Goal: Task Accomplishment & Management: Manage account settings

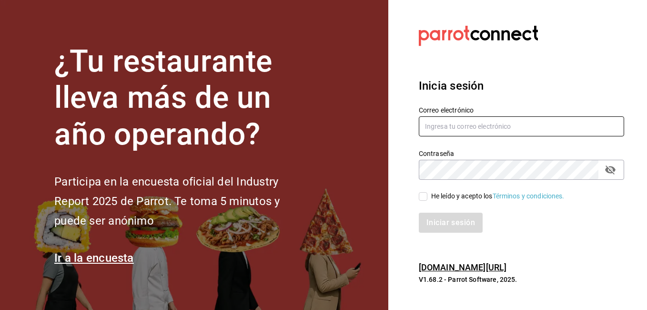
click at [441, 131] on input "text" at bounding box center [521, 126] width 205 height 20
type input "[EMAIL_ADDRESS][DOMAIN_NAME]"
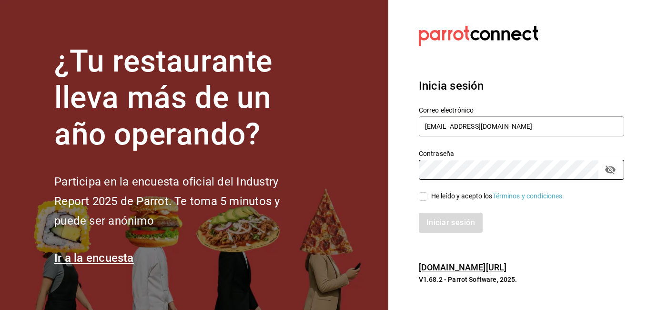
click at [431, 200] on div "He leído y acepto los Términos y condiciones." at bounding box center [497, 196] width 133 height 10
click at [427, 200] on input "He leído y acepto los Términos y condiciones." at bounding box center [423, 196] width 9 height 9
checkbox input "true"
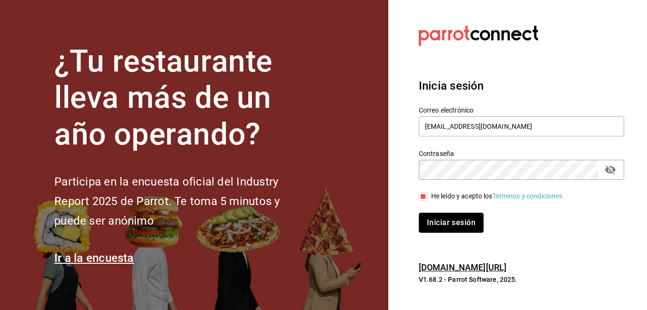
drag, startPoint x: 432, startPoint y: 223, endPoint x: 426, endPoint y: 224, distance: 5.9
click at [426, 224] on button "Iniciar sesión" at bounding box center [451, 223] width 65 height 20
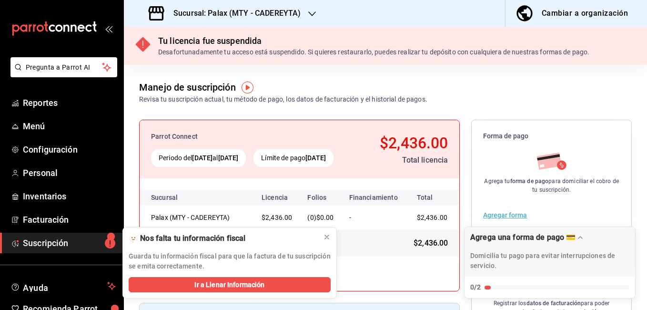
click at [304, 23] on div "Sucursal: Palax (MTY - CADEREYTA)" at bounding box center [226, 13] width 188 height 27
click at [302, 12] on div "Sucursal: Palax (MTY - CADEREYTA)" at bounding box center [226, 13] width 188 height 27
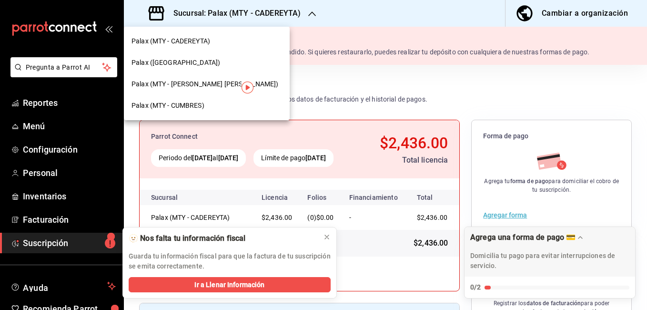
click at [170, 110] on span "Palax (MTY - CUMBRES)" at bounding box center [168, 106] width 73 height 10
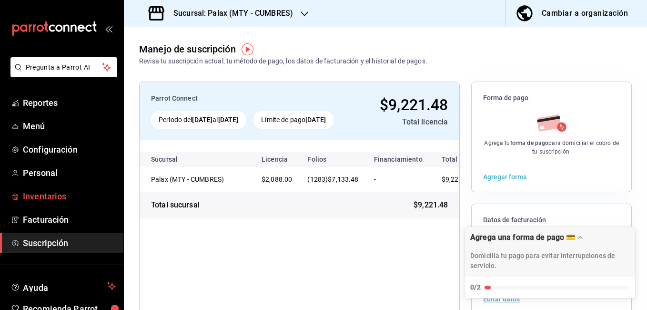
click at [59, 197] on span "Inventarios" at bounding box center [69, 196] width 93 height 13
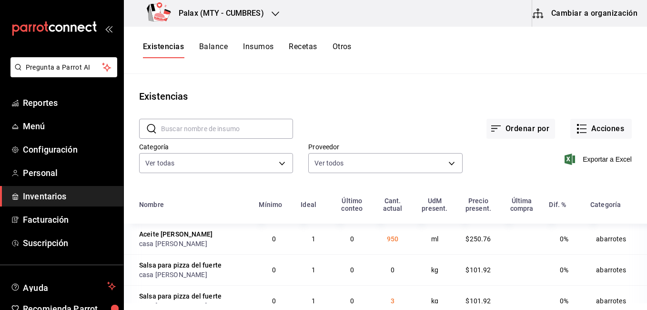
drag, startPoint x: 581, startPoint y: 16, endPoint x: 561, endPoint y: 5, distance: 23.2
click at [561, 5] on button "Cambiar a organización" at bounding box center [585, 13] width 107 height 27
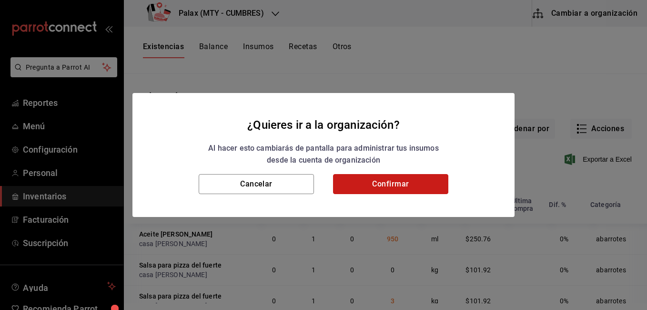
click at [368, 181] on button "Confirmar" at bounding box center [390, 184] width 115 height 20
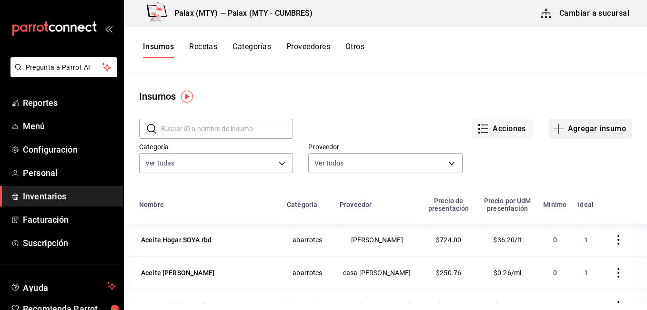
click at [562, 135] on button "Agregar insumo" at bounding box center [590, 129] width 83 height 20
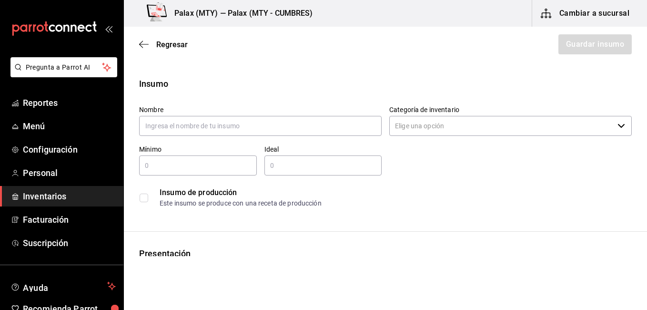
drag, startPoint x: 144, startPoint y: 41, endPoint x: 127, endPoint y: 54, distance: 22.4
click at [127, 54] on div "Regresar Guardar insumo" at bounding box center [385, 44] width 523 height 35
click at [137, 40] on div "Regresar Guardar insumo" at bounding box center [385, 44] width 523 height 35
click at [147, 42] on icon "button" at bounding box center [144, 44] width 10 height 9
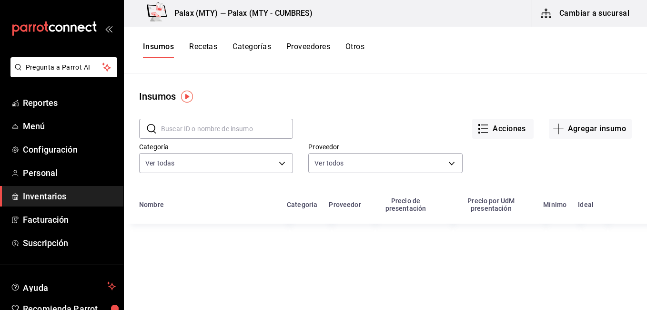
click at [189, 138] on input "text" at bounding box center [227, 128] width 132 height 19
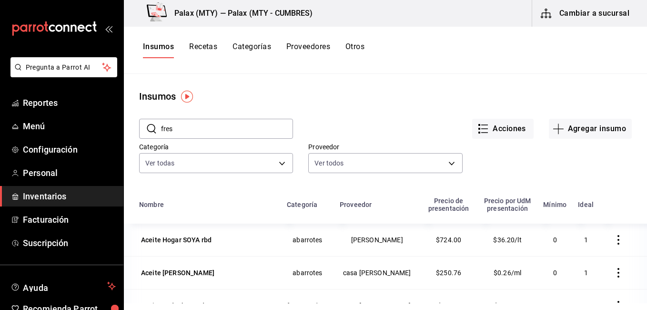
type input "fresa"
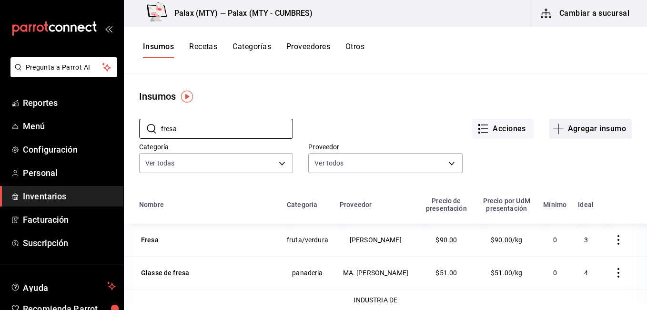
click at [578, 126] on button "Agregar insumo" at bounding box center [590, 129] width 83 height 20
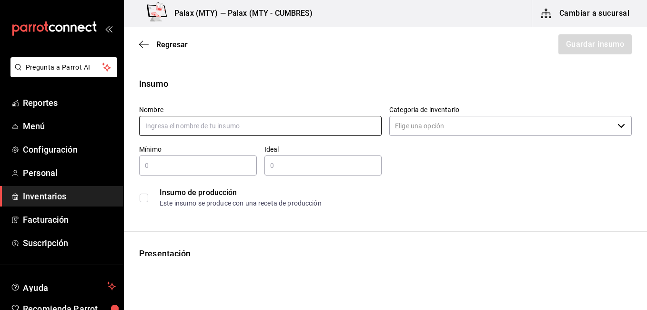
click at [306, 125] on input "text" at bounding box center [260, 126] width 243 height 20
type input "Mermelada de fresa"
click at [456, 143] on div "Nombre Mermelada de fresa Categoría de inventario ​ Mínimo ​ Ideal ​ Insumo de …" at bounding box center [382, 155] width 500 height 114
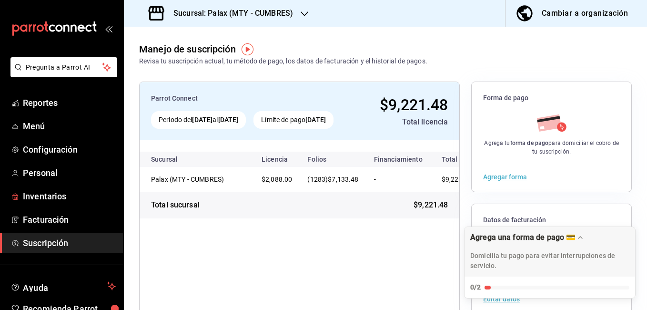
drag, startPoint x: 43, startPoint y: 198, endPoint x: 155, endPoint y: 167, distance: 116.6
click at [43, 198] on span "Inventarios" at bounding box center [69, 196] width 93 height 13
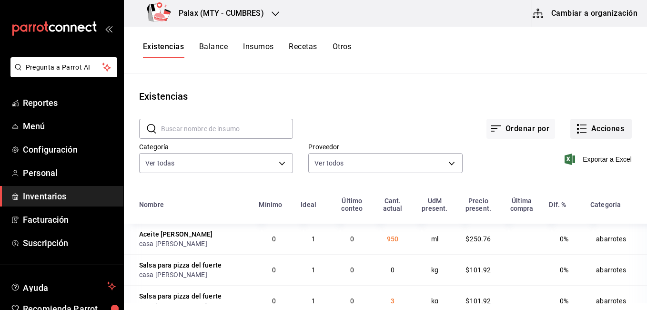
scroll to position [1, 0]
click at [585, 126] on button "Acciones" at bounding box center [600, 128] width 61 height 20
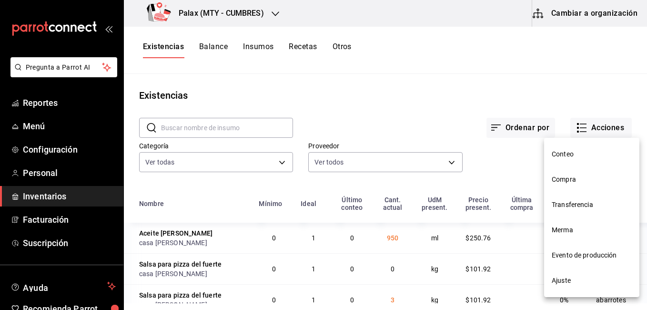
click at [561, 177] on span "Compra" at bounding box center [592, 179] width 80 height 10
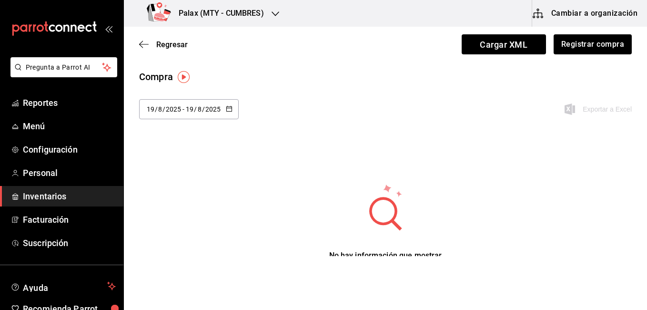
drag, startPoint x: 514, startPoint y: 177, endPoint x: 392, endPoint y: 117, distance: 135.7
click at [392, 117] on div "2025-08-19 19 / 8 / 2025 - 2025-08-19 19 / 8 / 2025 Exportar a Excel" at bounding box center [385, 114] width 523 height 31
click at [234, 112] on div "2025-08-19 19 / 8 / 2025 - 2025-08-19 19 / 8 / 2025" at bounding box center [189, 109] width 100 height 20
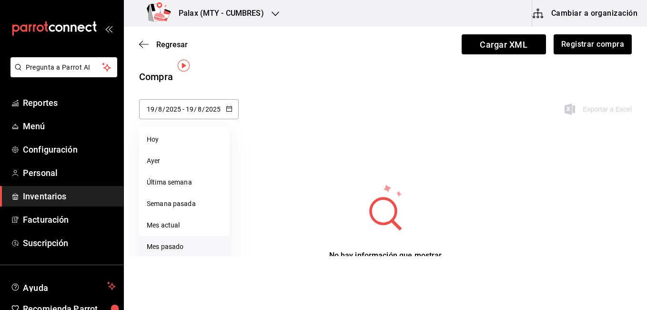
scroll to position [46, 0]
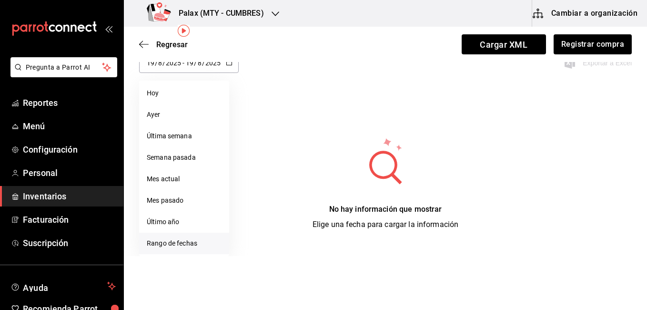
click at [172, 241] on li "Rango de fechas" at bounding box center [184, 243] width 90 height 21
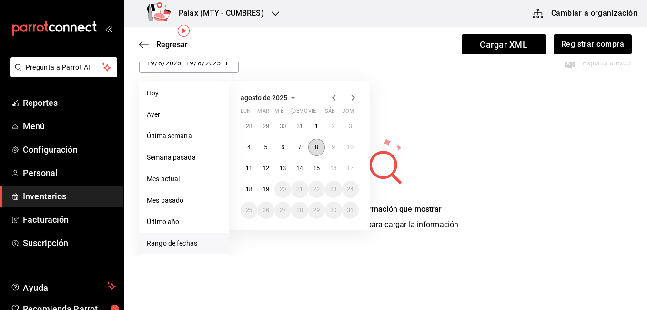
click at [318, 148] on button "8" at bounding box center [316, 147] width 17 height 17
drag, startPoint x: 318, startPoint y: 148, endPoint x: 314, endPoint y: 152, distance: 6.1
click at [314, 152] on button "8" at bounding box center [316, 147] width 17 height 17
type input "2025-08-08"
type input "8"
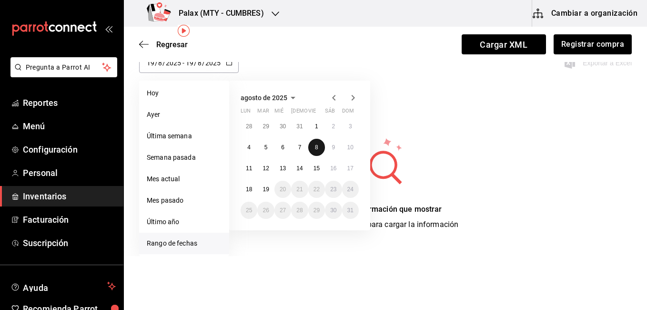
type input "2025-08-08"
type input "8"
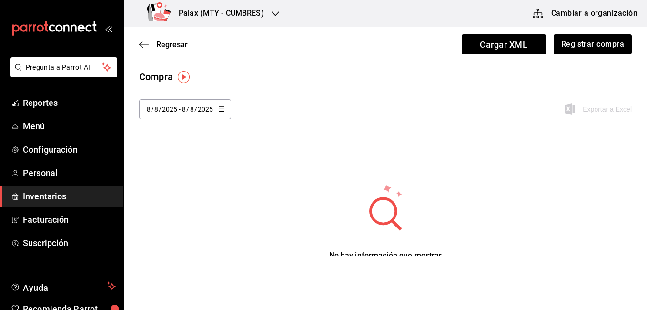
drag, startPoint x: 583, startPoint y: 41, endPoint x: 500, endPoint y: 83, distance: 93.1
click at [403, 110] on div "2025-08-08 8 / 8 / 2025 - 2025-08-08 8 / 8 / 2025 agosto de 2025 lun mar mié ju…" at bounding box center [385, 114] width 523 height 31
click at [581, 43] on button "Registrar compra" at bounding box center [592, 44] width 79 height 20
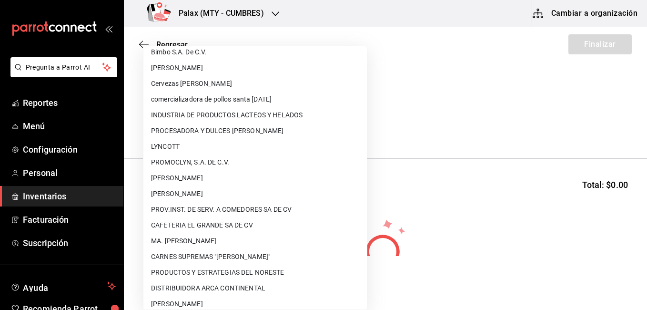
scroll to position [619, 0]
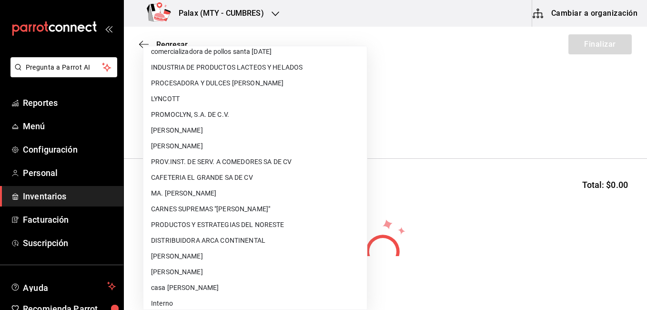
click at [200, 197] on li "MA. ELISA CARDONA ALFARO" at bounding box center [254, 193] width 223 height 16
type input "e23ff91a-dd41-4c37-8f51-1b834438d3dd"
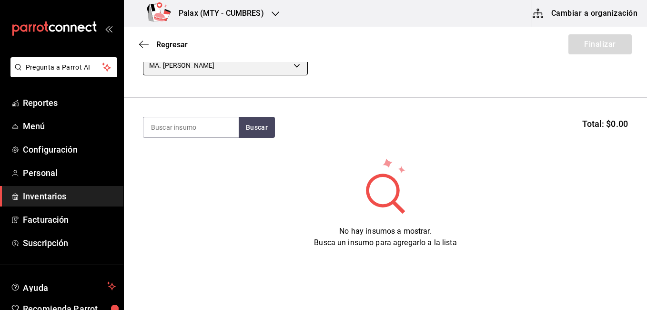
scroll to position [84, 0]
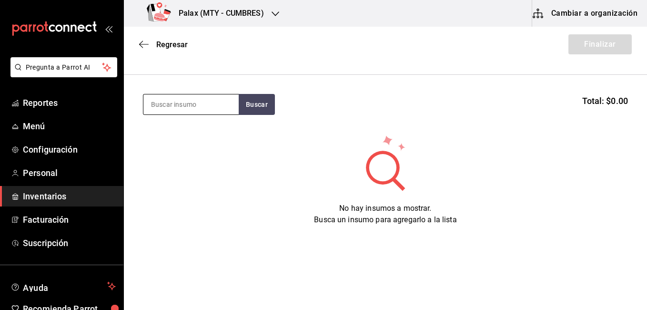
drag, startPoint x: 187, startPoint y: 105, endPoint x: 162, endPoint y: 101, distance: 25.5
click at [162, 101] on input at bounding box center [190, 104] width 95 height 20
type input "cajeta"
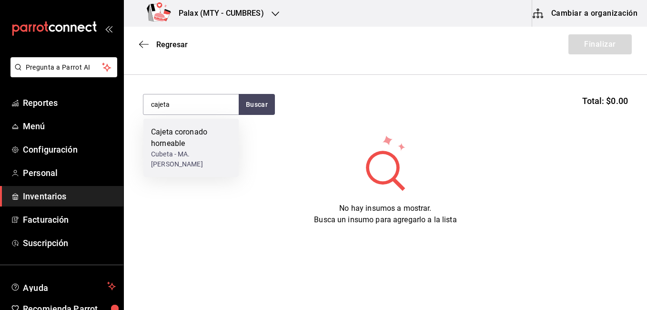
click at [167, 132] on div "Cajeta coronado horneable" at bounding box center [191, 137] width 80 height 23
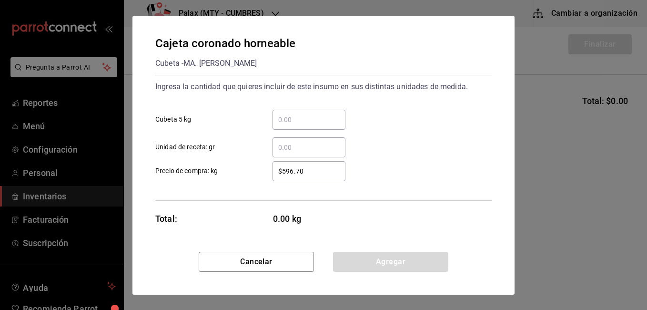
drag, startPoint x: 306, startPoint y: 115, endPoint x: 300, endPoint y: 115, distance: 6.7
drag, startPoint x: 300, startPoint y: 115, endPoint x: 281, endPoint y: 118, distance: 18.8
click at [281, 118] on input "​ Cubeta 5 kg" at bounding box center [309, 119] width 73 height 11
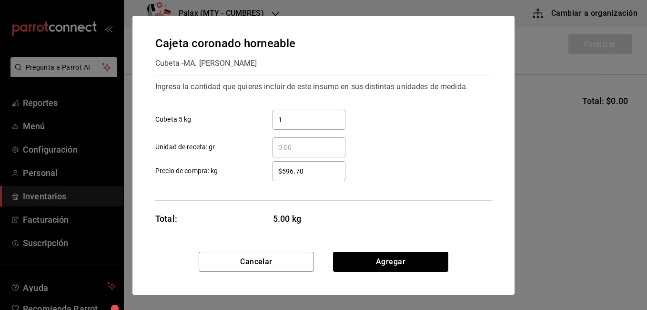
type input "1"
click at [248, 142] on label "​ Unidad de receta: gr" at bounding box center [250, 147] width 190 height 20
click at [273, 142] on input "​ Unidad de receta: gr" at bounding box center [309, 147] width 73 height 11
drag, startPoint x: 309, startPoint y: 169, endPoint x: 284, endPoint y: 170, distance: 25.3
click at [284, 170] on input "$596.70" at bounding box center [309, 170] width 73 height 11
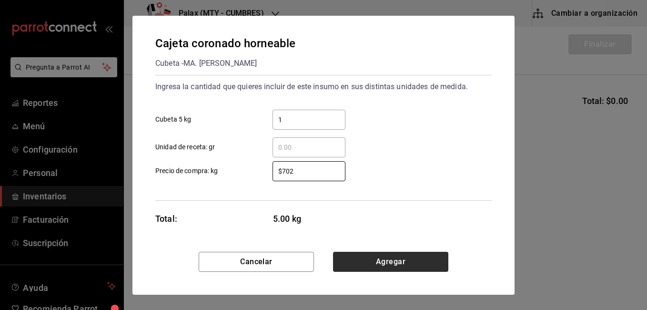
type input "$702"
click at [341, 255] on button "Agregar" at bounding box center [390, 262] width 115 height 20
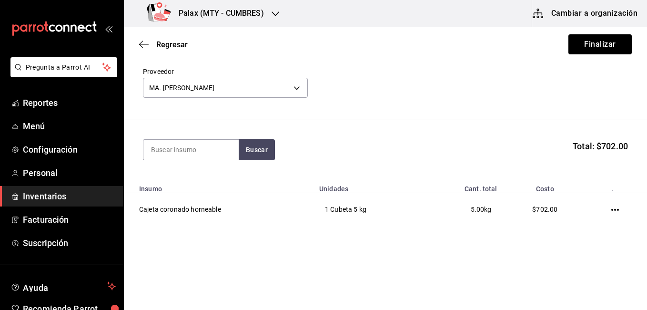
scroll to position [39, 0]
click at [218, 88] on body "Pregunta a Parrot AI Reportes Menú Configuración Personal Inventarios Facturaci…" at bounding box center [323, 128] width 647 height 256
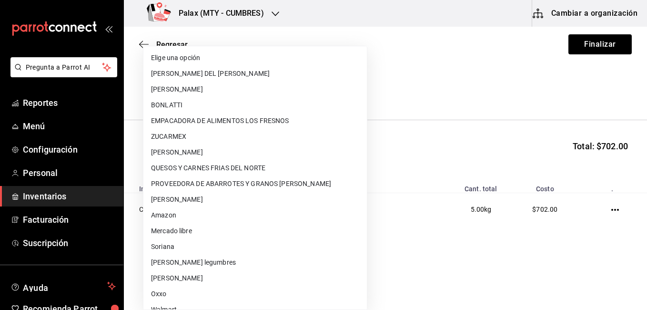
scroll to position [625, 0]
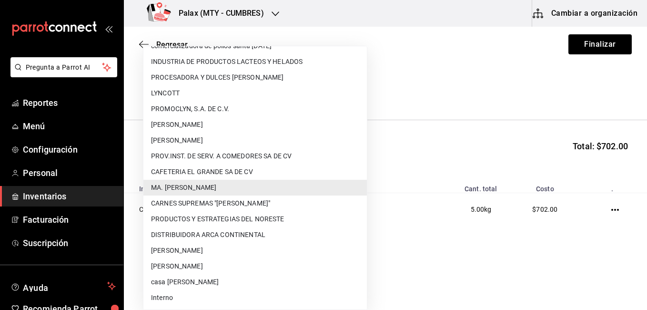
click at [375, 131] on div at bounding box center [323, 155] width 647 height 310
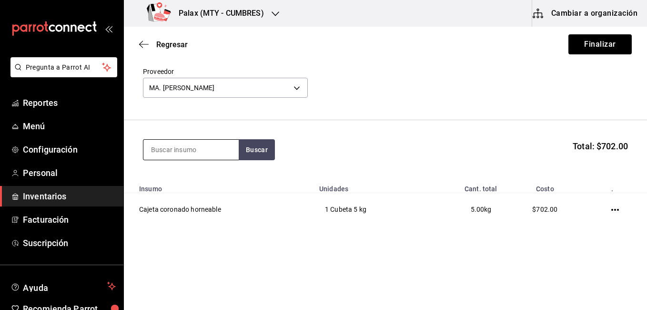
click at [192, 144] on input at bounding box center [190, 150] width 95 height 20
type input "galleta oreo"
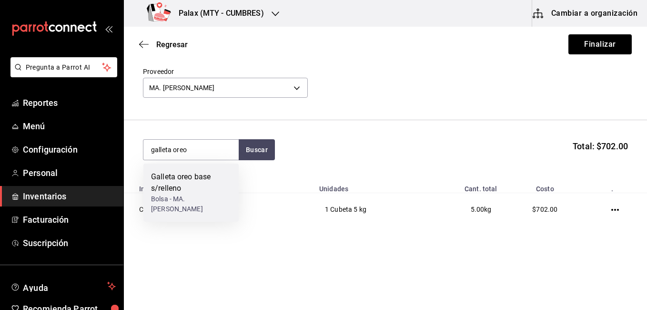
click at [170, 185] on div "Galleta oreo base s/relleno" at bounding box center [191, 182] width 80 height 23
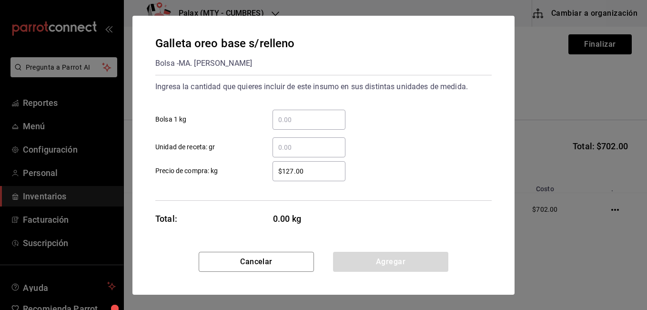
click at [293, 118] on input "​ Bolsa 1 kg" at bounding box center [309, 119] width 73 height 11
click at [285, 117] on input "​ Bolsa 1 kg" at bounding box center [309, 119] width 73 height 11
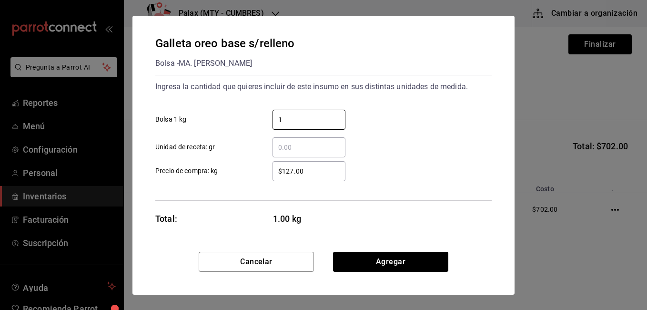
type input "1"
click at [256, 164] on label "$127.00 ​ Precio de compra: kg" at bounding box center [250, 171] width 190 height 20
click at [273, 165] on input "$127.00" at bounding box center [309, 170] width 73 height 11
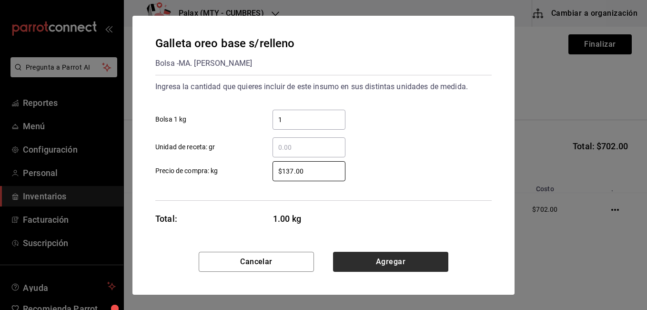
type input "$137.00"
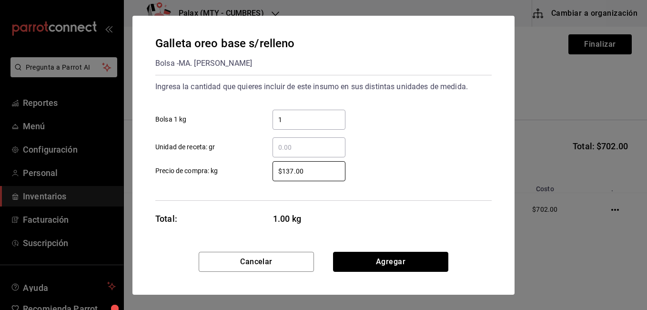
drag, startPoint x: 367, startPoint y: 258, endPoint x: 372, endPoint y: 275, distance: 17.8
click at [372, 275] on div "Cancelar Agregar" at bounding box center [323, 273] width 382 height 43
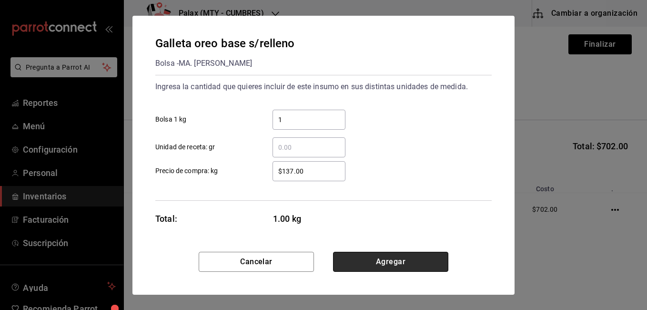
click at [361, 265] on button "Agregar" at bounding box center [390, 262] width 115 height 20
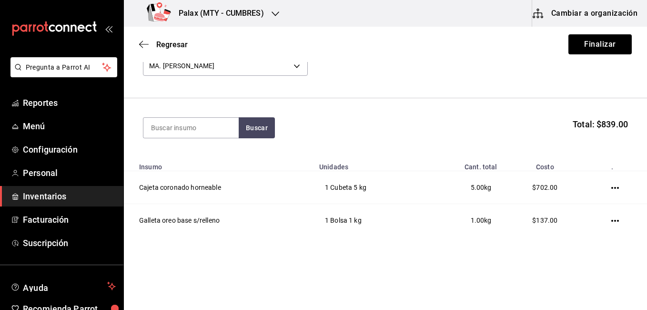
scroll to position [72, 0]
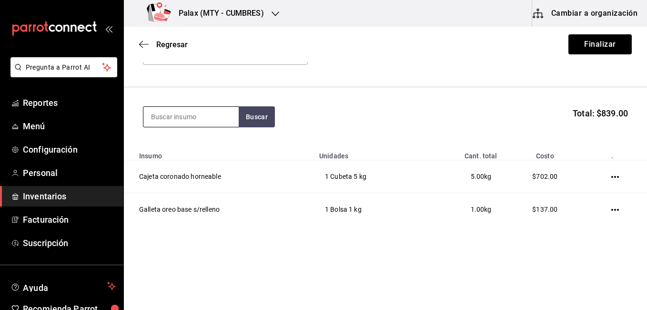
click at [222, 110] on input at bounding box center [190, 117] width 95 height 20
type input "glass"
click at [253, 123] on button "Buscar" at bounding box center [257, 116] width 36 height 21
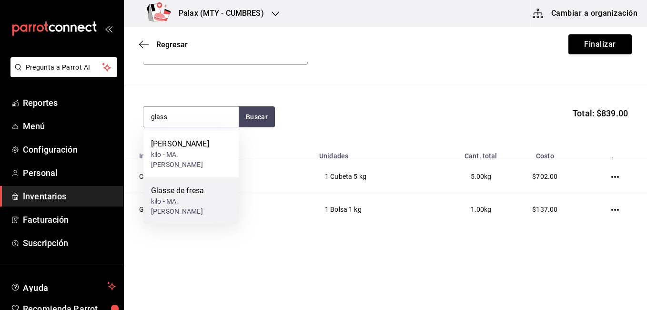
click at [198, 192] on div "Glasse de fresa" at bounding box center [191, 190] width 80 height 11
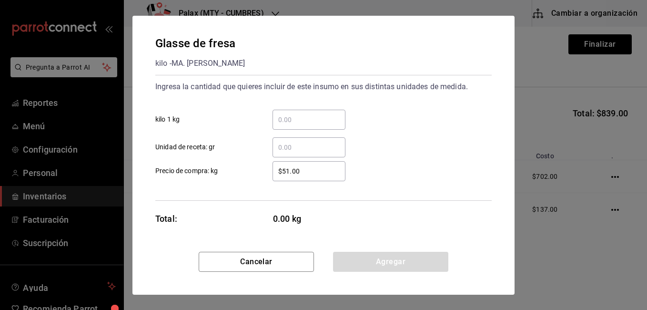
click at [307, 122] on input "​ kilo 1 kg" at bounding box center [309, 119] width 73 height 11
click at [292, 121] on input "​ kilo 1 kg" at bounding box center [309, 119] width 73 height 11
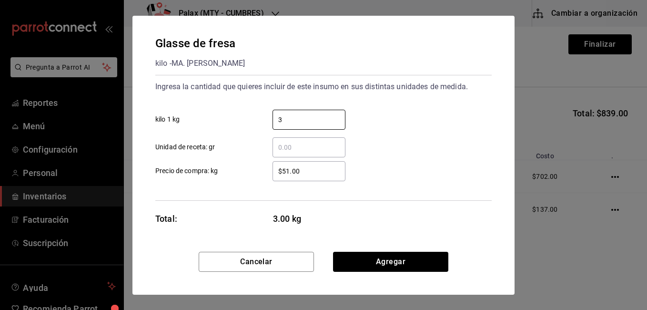
type input "3"
click at [368, 99] on div "Ingresa la cantidad que quieres incluir de este insumo en sus distintas unidade…" at bounding box center [323, 118] width 336 height 78
click at [359, 247] on div "Glasse de fresa kilo - MA. ELISA CARDONA ALFARO Ingresa la cantidad que quieres…" at bounding box center [323, 134] width 382 height 236
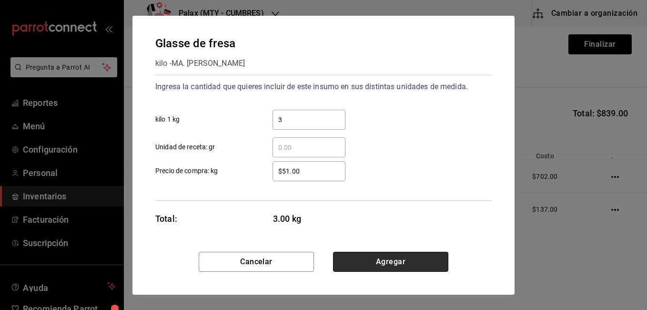
click at [351, 264] on button "Agregar" at bounding box center [390, 262] width 115 height 20
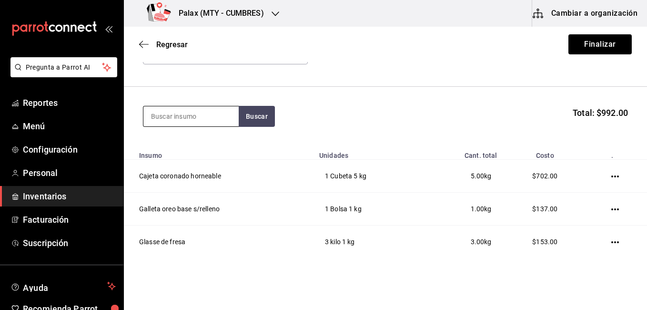
click at [186, 116] on input at bounding box center [190, 116] width 95 height 20
type input "mermelada"
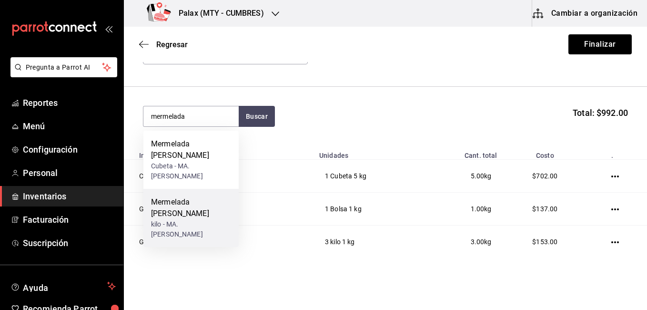
drag, startPoint x: 164, startPoint y: 201, endPoint x: 152, endPoint y: 198, distance: 12.6
click at [152, 198] on div "Mermelada de piña" at bounding box center [191, 207] width 80 height 23
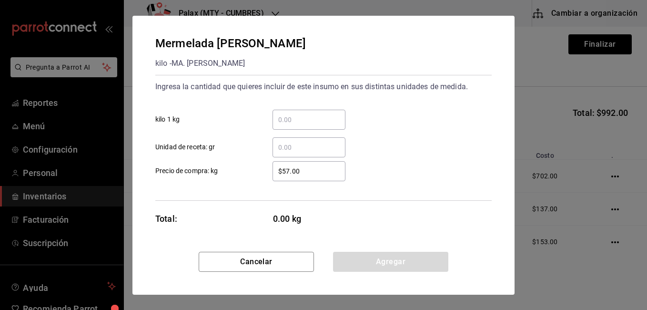
drag, startPoint x: 289, startPoint y: 119, endPoint x: 281, endPoint y: 124, distance: 9.4
click at [281, 124] on input "​ kilo 1 kg" at bounding box center [309, 119] width 73 height 11
click at [282, 123] on input "​ kilo 1 kg" at bounding box center [309, 119] width 73 height 11
click at [275, 119] on input "​ kilo 1 kg" at bounding box center [309, 119] width 73 height 11
click at [279, 121] on input "​ kilo 1 kg" at bounding box center [309, 119] width 73 height 11
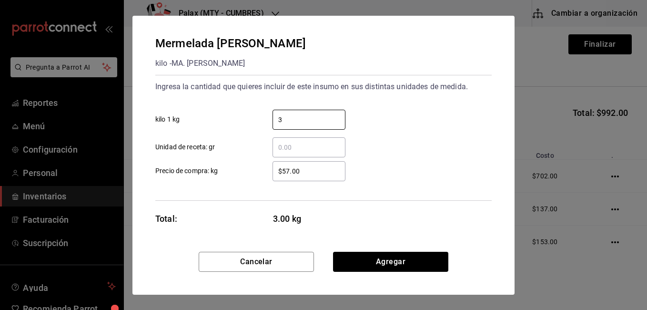
type input "3"
click at [279, 169] on input "$57.00" at bounding box center [309, 170] width 73 height 11
drag, startPoint x: 310, startPoint y: 175, endPoint x: 282, endPoint y: 172, distance: 28.4
click at [282, 172] on input "$57.00" at bounding box center [309, 170] width 73 height 11
type input "$3"
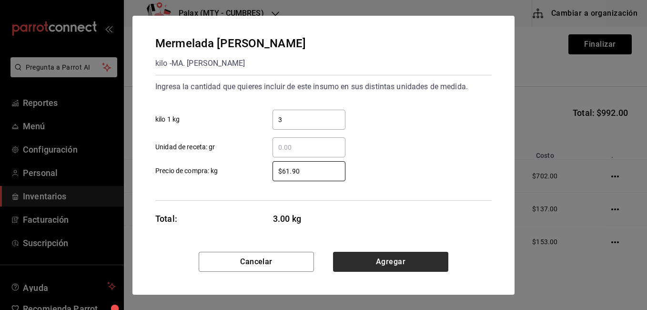
type input "$61.90"
click at [338, 261] on button "Agregar" at bounding box center [390, 262] width 115 height 20
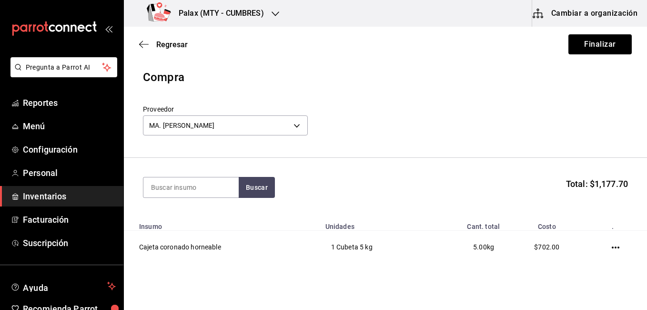
scroll to position [0, 0]
click at [174, 183] on input at bounding box center [190, 188] width 95 height 20
type input "f"
type input "vainilla"
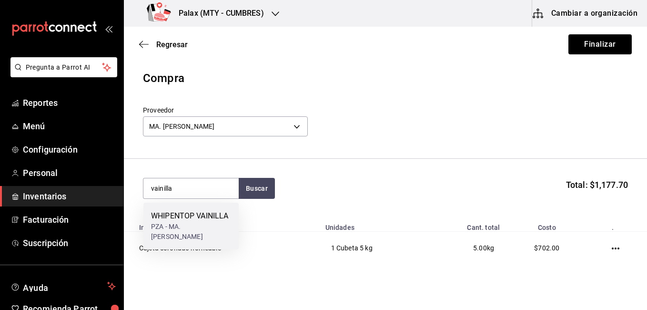
click at [168, 240] on div "PZA - MA. ELISA CARDONA ALFARO" at bounding box center [191, 232] width 80 height 20
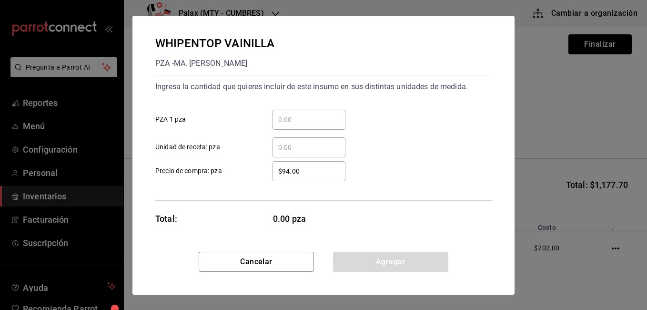
click at [297, 127] on div "​" at bounding box center [309, 120] width 73 height 20
click at [297, 125] on input "​ PZA 1 pza" at bounding box center [309, 119] width 73 height 11
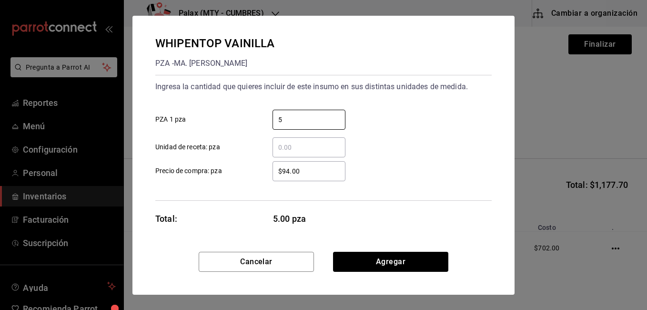
type input "5"
click at [384, 110] on div "5 ​ PZA 1 pza" at bounding box center [320, 116] width 344 height 28
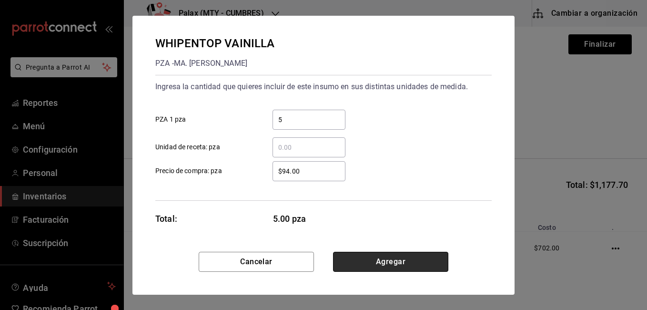
click at [383, 258] on button "Agregar" at bounding box center [390, 262] width 115 height 20
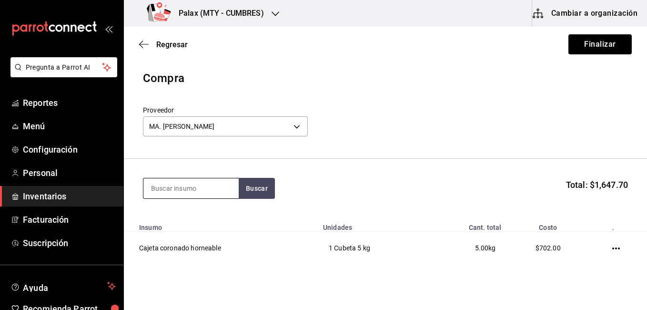
click at [202, 192] on input at bounding box center [190, 188] width 95 height 20
type input "fresa"
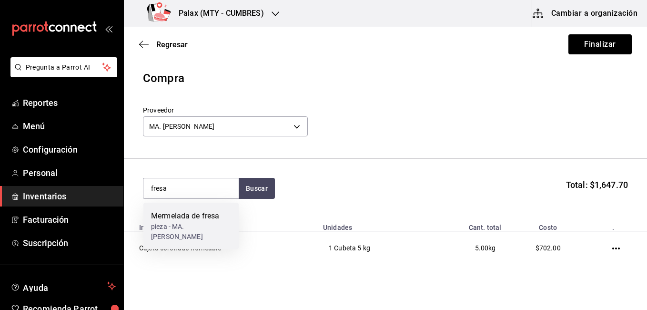
click at [171, 232] on div "pieza - MA. ELISA CARDONA ALFARO" at bounding box center [191, 232] width 80 height 20
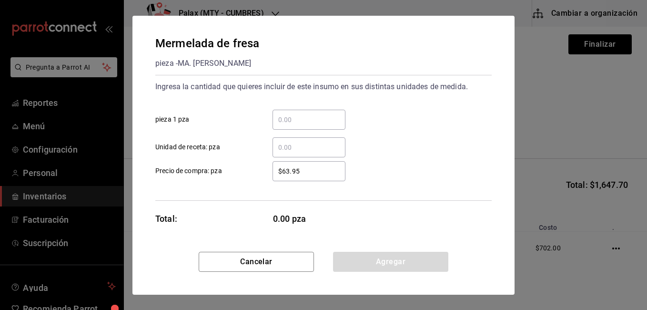
click at [307, 123] on input "​ pieza 1 pza" at bounding box center [309, 119] width 73 height 11
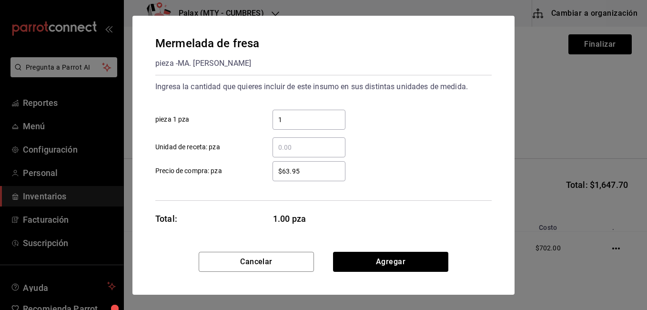
click at [334, 114] on input "1" at bounding box center [309, 119] width 73 height 11
type input "1"
click at [369, 120] on div "1 ​ pieza 1 pza" at bounding box center [320, 116] width 344 height 28
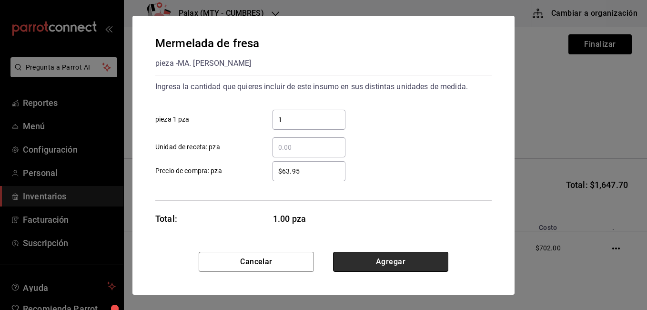
click at [374, 266] on button "Agregar" at bounding box center [390, 262] width 115 height 20
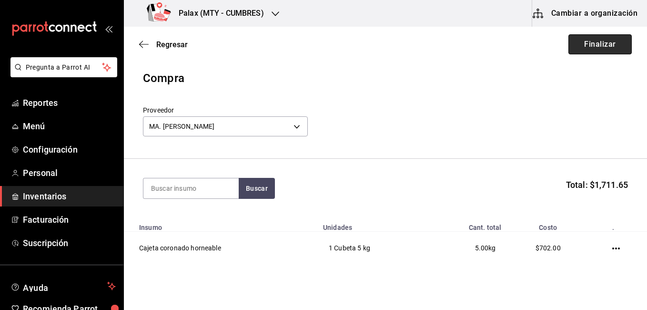
click at [581, 49] on button "Finalizar" at bounding box center [599, 44] width 63 height 20
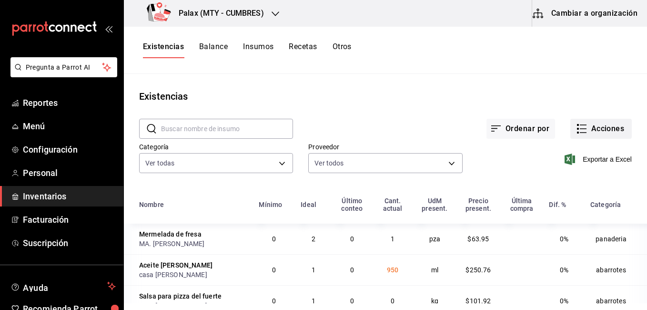
click at [596, 132] on button "Acciones" at bounding box center [600, 129] width 61 height 20
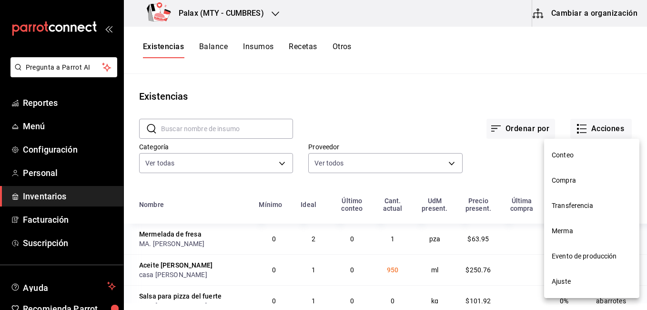
click at [561, 175] on span "Compra" at bounding box center [592, 180] width 80 height 10
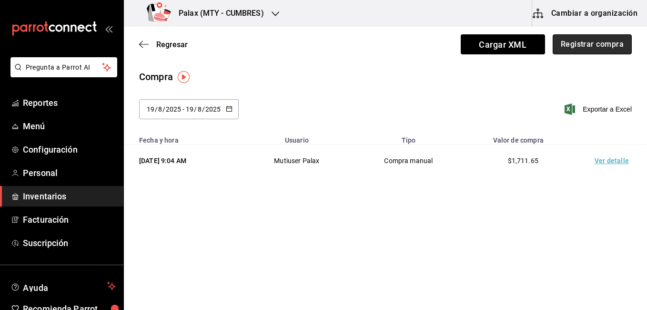
click at [606, 48] on button "Registrar compra" at bounding box center [592, 44] width 79 height 20
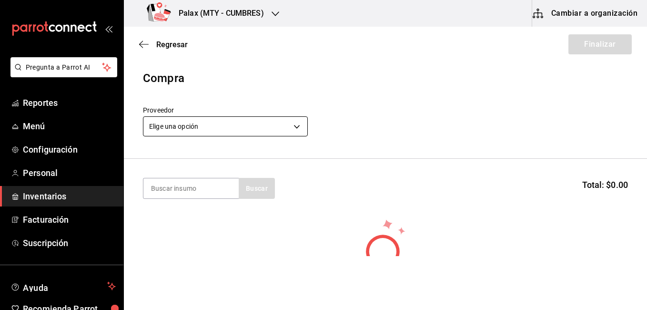
click at [207, 120] on body "Pregunta a Parrot AI Reportes Menú Configuración Personal Inventarios Facturaci…" at bounding box center [323, 128] width 647 height 256
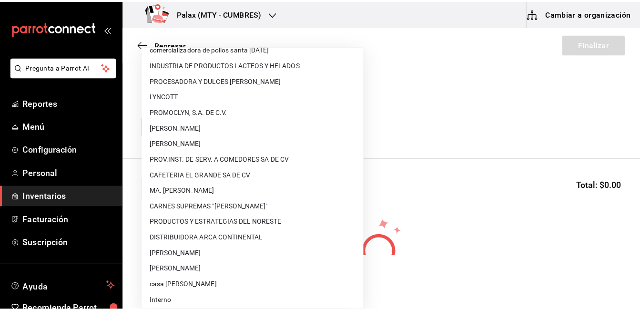
scroll to position [625, 0]
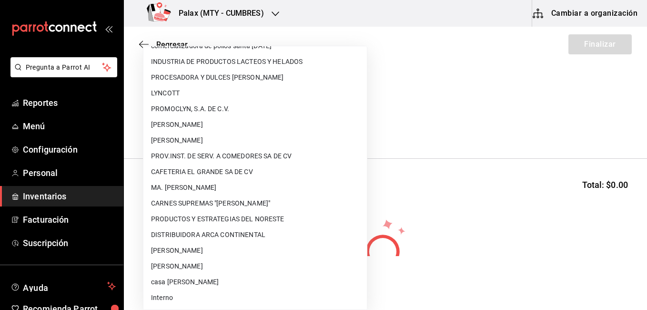
click at [162, 235] on li "DISTRIBUIDORA ARCA CONTINENTAL" at bounding box center [254, 235] width 223 height 16
type input "ca54a1fd-cc7b-47ca-83af-e31a90acbbdb"
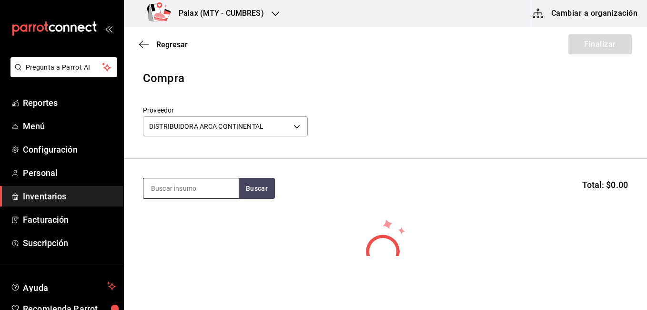
click at [193, 187] on input at bounding box center [190, 188] width 95 height 20
type input "coca cola"
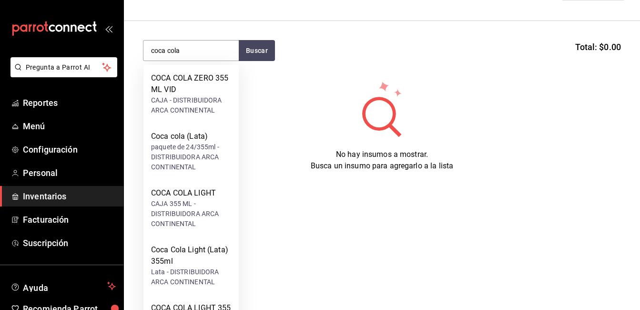
scroll to position [95, 0]
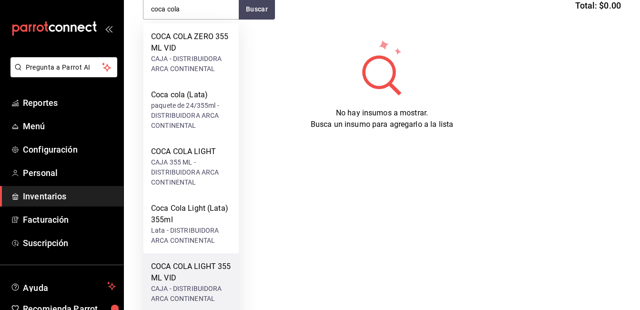
click at [185, 268] on div "COCA COLA LIGHT 355 ML VID" at bounding box center [191, 272] width 80 height 23
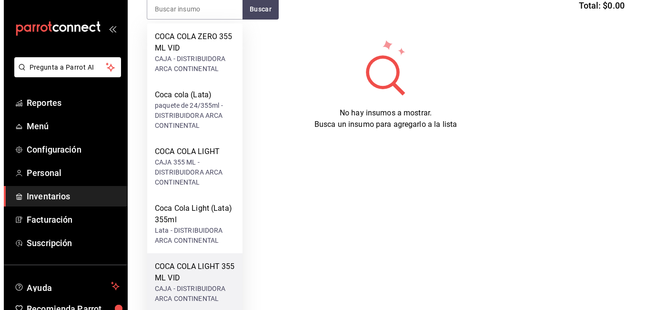
scroll to position [0, 0]
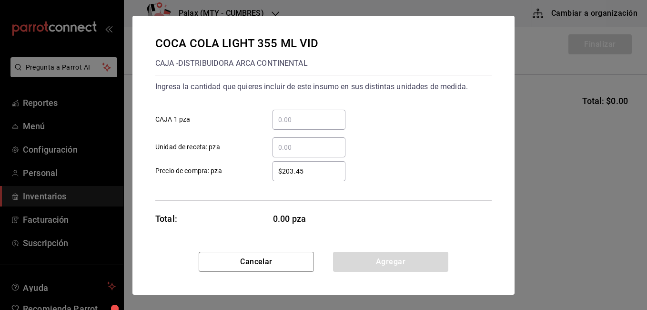
click at [290, 121] on input "​ CAJA 1 pza" at bounding box center [309, 119] width 73 height 11
click at [293, 121] on input "​ CAJA 1 pza" at bounding box center [309, 119] width 73 height 11
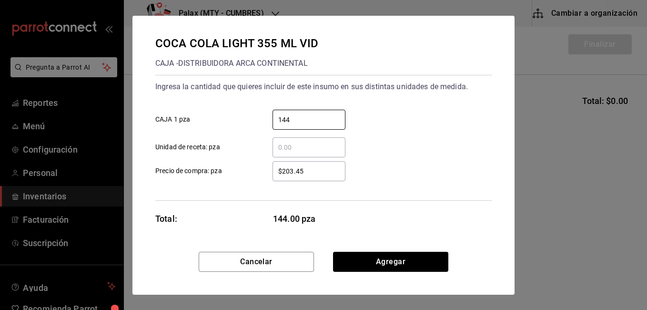
drag, startPoint x: 301, startPoint y: 117, endPoint x: 272, endPoint y: 118, distance: 29.6
click at [272, 118] on div "144 ​" at bounding box center [301, 120] width 88 height 20
type input "6"
click at [235, 194] on div "Ingresa la cantidad que quieres incluir de este insumo en sus distintas unidade…" at bounding box center [323, 138] width 336 height 126
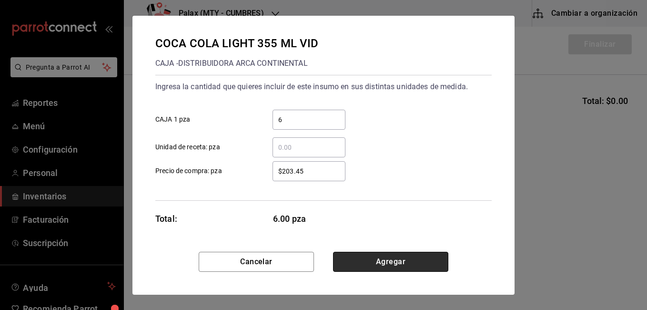
click at [350, 254] on button "Agregar" at bounding box center [390, 262] width 115 height 20
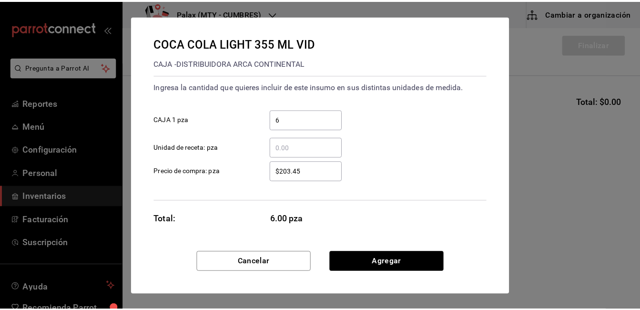
scroll to position [39, 0]
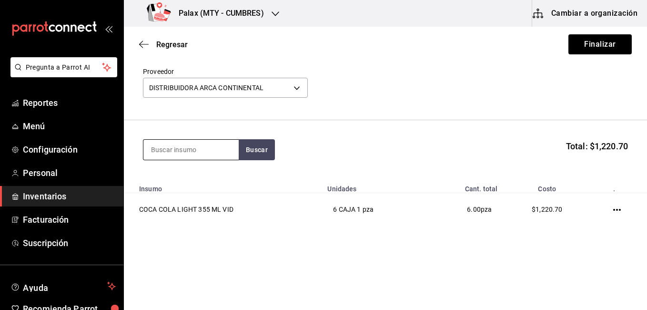
click at [195, 148] on input at bounding box center [190, 150] width 95 height 20
type input "coca"
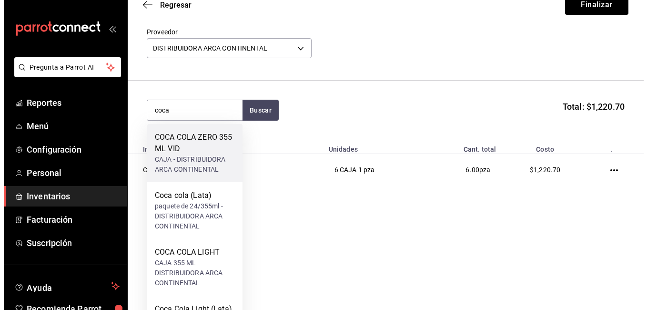
scroll to position [0, 0]
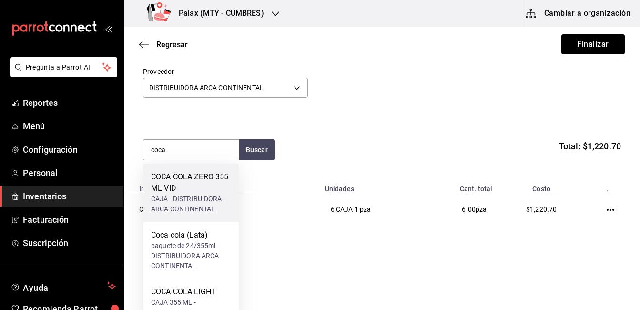
click at [182, 192] on div "COCA COLA ZERO 355 ML VID" at bounding box center [191, 182] width 80 height 23
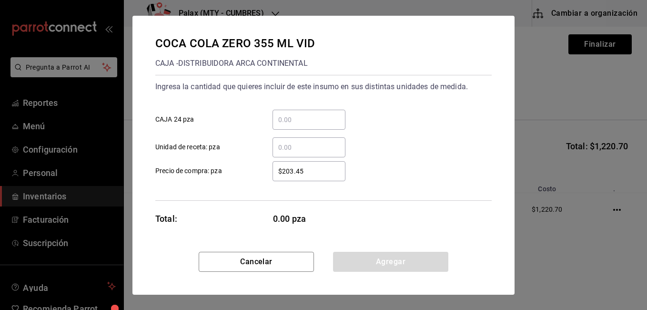
click at [305, 117] on input "​ CAJA 24 pza" at bounding box center [309, 119] width 73 height 11
click at [301, 116] on input "​ CAJA 24 pza" at bounding box center [309, 119] width 73 height 11
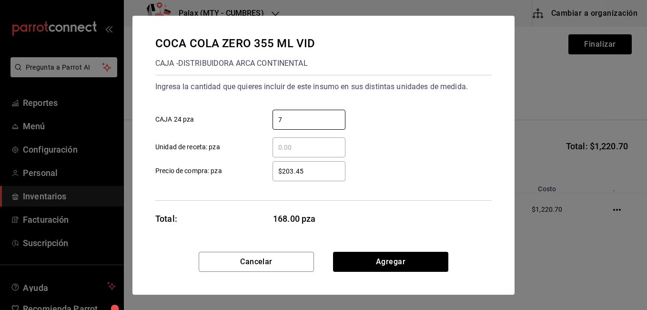
type input "7"
click at [341, 106] on div "7 ​ CAJA 24 pza" at bounding box center [320, 116] width 344 height 28
drag, startPoint x: 368, startPoint y: 260, endPoint x: 348, endPoint y: 263, distance: 20.7
click at [348, 263] on button "Agregar" at bounding box center [390, 262] width 115 height 20
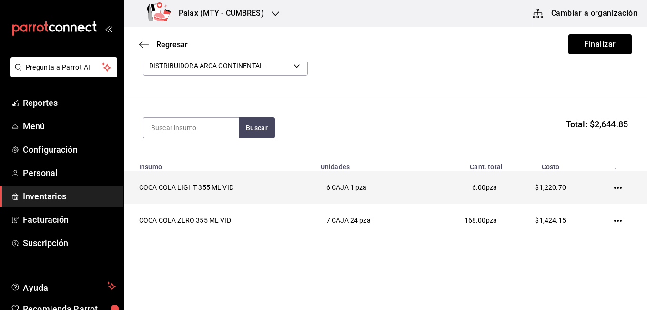
scroll to position [72, 0]
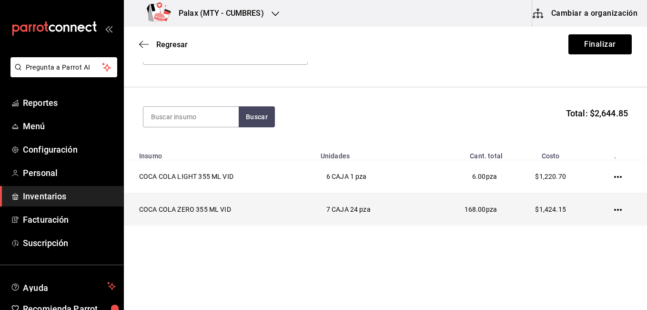
click at [614, 210] on icon "button" at bounding box center [618, 210] width 8 height 2
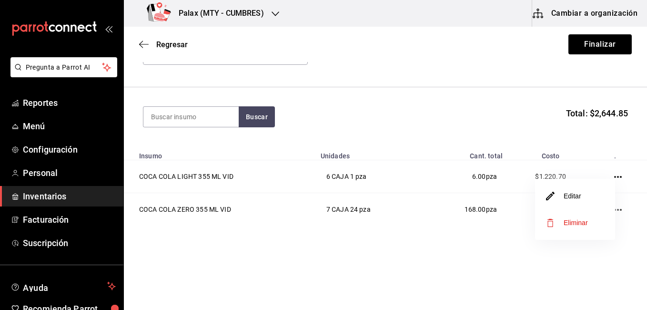
click at [432, 255] on div at bounding box center [323, 155] width 647 height 310
click at [172, 111] on input at bounding box center [190, 117] width 95 height 20
type input "agua"
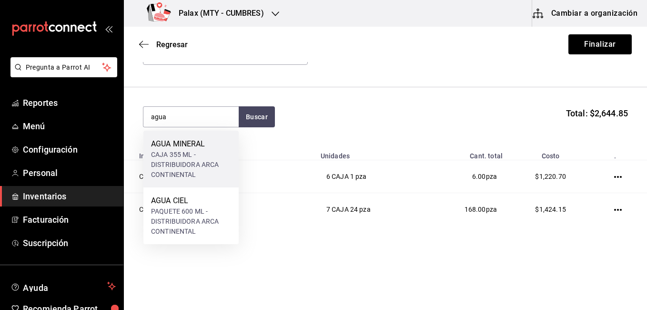
click at [156, 145] on div "AGUA MINERAL" at bounding box center [191, 143] width 80 height 11
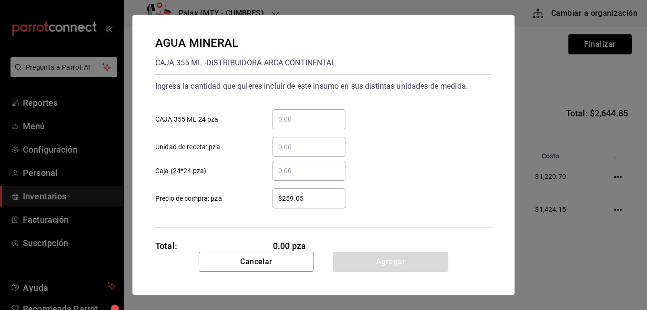
click at [302, 121] on input "​ CAJA 355 ML 24 pza" at bounding box center [309, 118] width 73 height 11
click at [293, 118] on input "​ CAJA 355 ML 24 pza" at bounding box center [309, 118] width 73 height 11
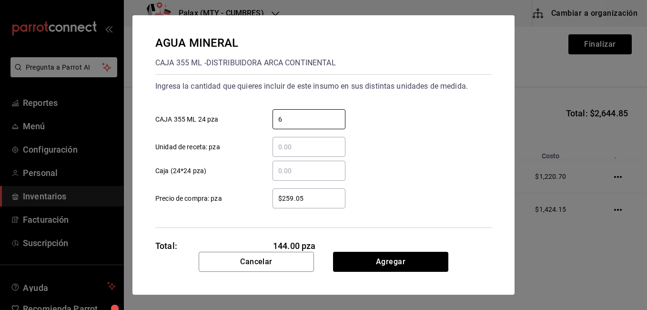
type input "6"
click at [384, 107] on div "6 ​ CAJA 355 ML 24 pza" at bounding box center [320, 115] width 344 height 28
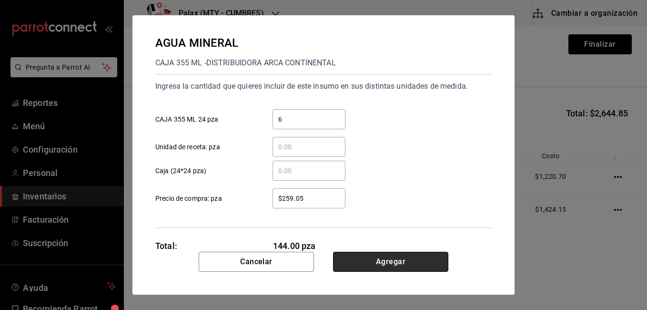
click at [388, 263] on button "Agregar" at bounding box center [390, 262] width 115 height 20
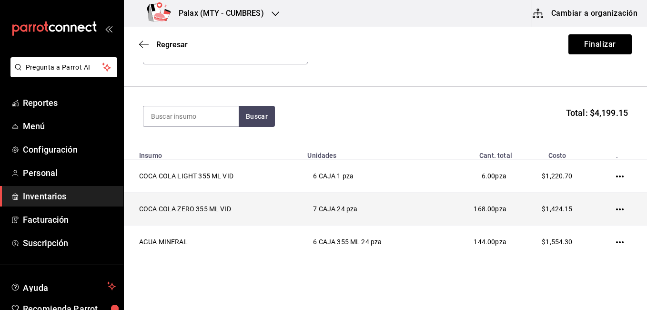
scroll to position [105, 0]
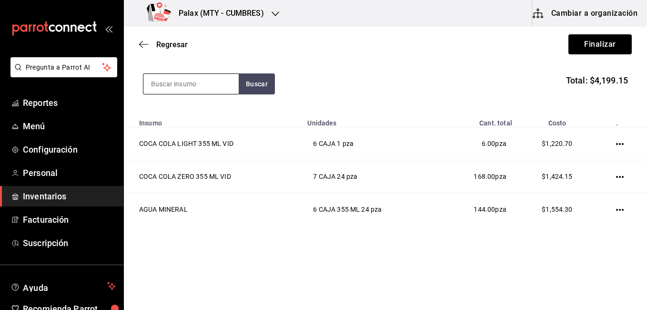
click at [206, 85] on input at bounding box center [190, 84] width 95 height 20
type input "joya"
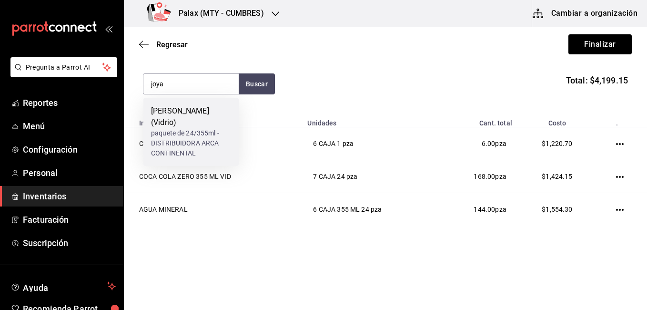
click at [182, 136] on div "paquete de 24/355ml - DISTRIBUIDORA ARCA CONTINENTAL" at bounding box center [191, 143] width 80 height 30
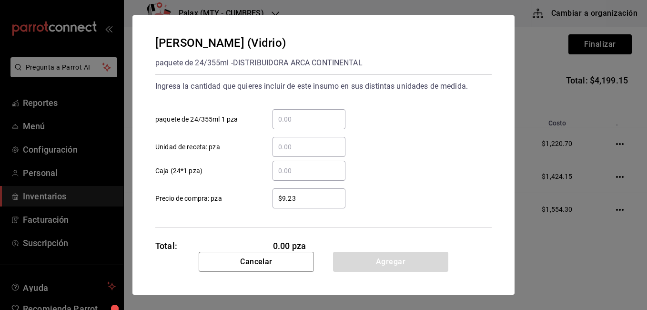
click at [302, 116] on input "​ paquete de 24/355ml 1 pza" at bounding box center [309, 118] width 73 height 11
click at [302, 118] on input "​ paquete de 24/355ml 1 pza" at bounding box center [309, 118] width 73 height 11
type input "1"
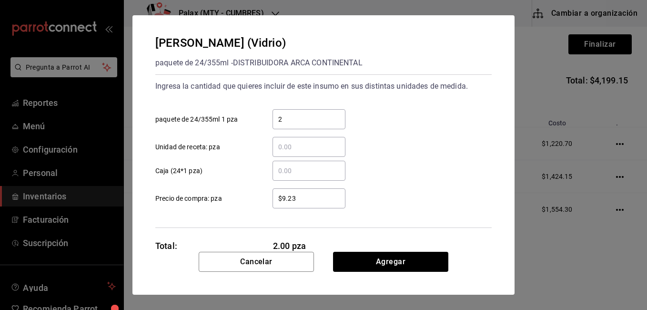
type input "24"
drag, startPoint x: 290, startPoint y: 120, endPoint x: 257, endPoint y: 116, distance: 33.0
click at [257, 116] on label "24 ​ paquete de 24/355ml 1 pza" at bounding box center [250, 119] width 190 height 20
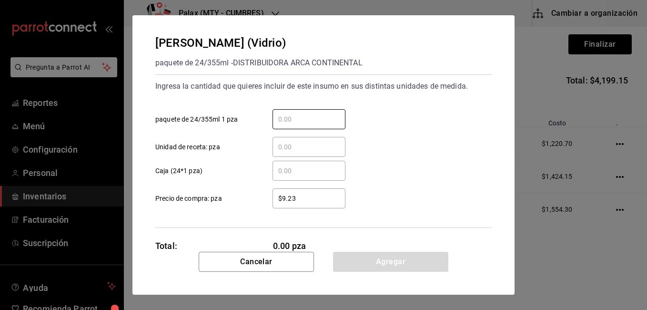
click at [292, 176] on div "​" at bounding box center [309, 171] width 73 height 20
click at [292, 176] on input "​ Caja (24*1 pza)" at bounding box center [309, 170] width 73 height 11
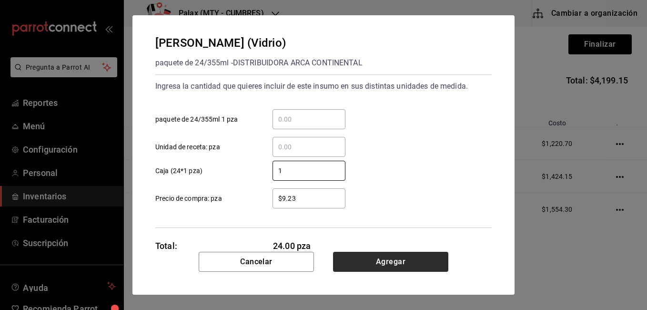
type input "1"
click at [375, 254] on button "Agregar" at bounding box center [390, 262] width 115 height 20
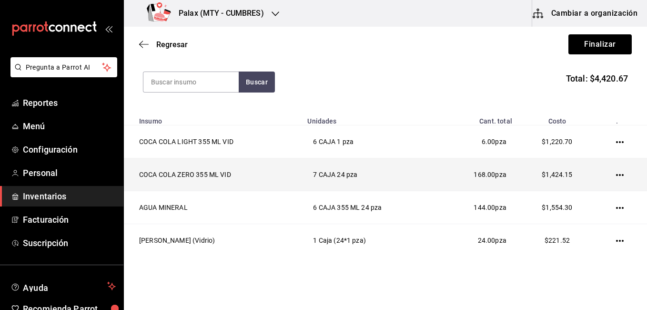
scroll to position [90, 0]
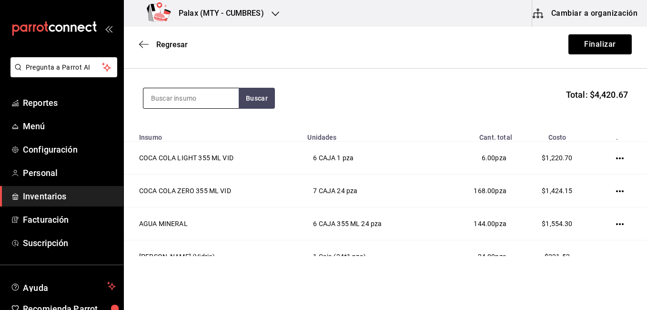
click at [220, 90] on input at bounding box center [190, 98] width 95 height 20
type input "p"
type input "coca"
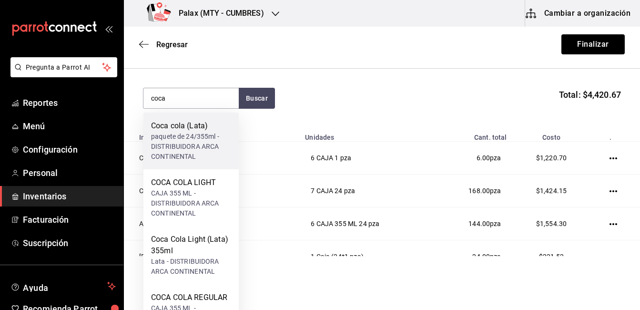
click at [162, 132] on div "paquete de 24/355ml - DISTRIBUIDORA ARCA CONTINENTAL" at bounding box center [191, 147] width 80 height 30
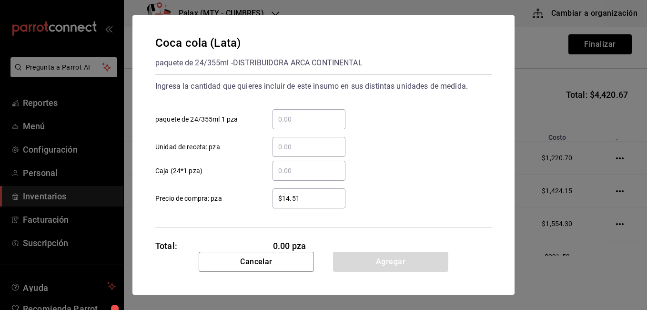
click at [290, 122] on input "​ paquete de 24/355ml 1 pza" at bounding box center [309, 118] width 73 height 11
click at [280, 119] on input "​ paquete de 24/355ml 1 pza" at bounding box center [309, 118] width 73 height 11
type input "4"
type input "1"
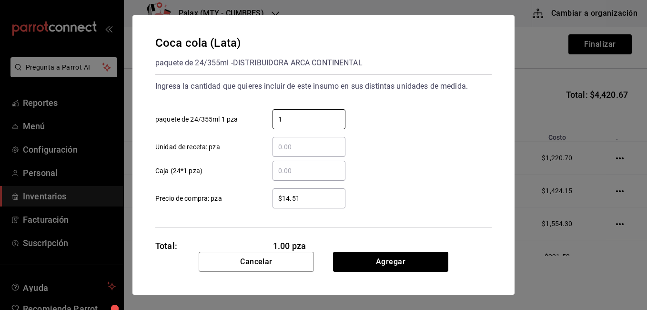
drag, startPoint x: 282, startPoint y: 118, endPoint x: 268, endPoint y: 118, distance: 13.8
click at [268, 118] on div "1 ​" at bounding box center [301, 119] width 88 height 20
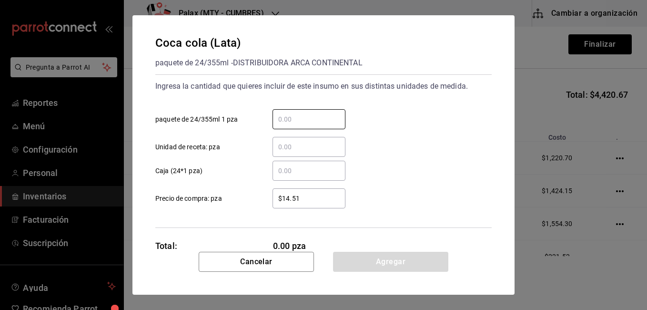
click at [281, 179] on div "​" at bounding box center [309, 171] width 73 height 20
click at [281, 176] on input "​ Caja (24*1 pza)" at bounding box center [309, 170] width 73 height 11
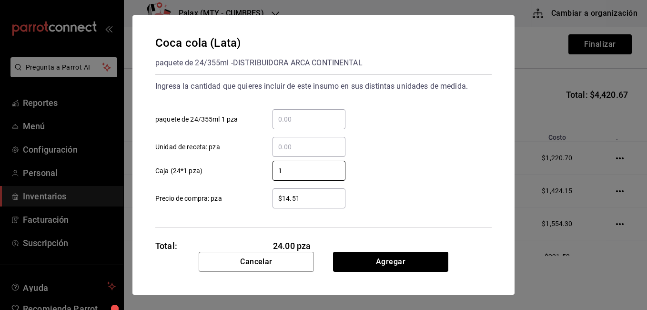
type input "1"
click at [399, 187] on div "$14.51 ​ Precio de compra: pza" at bounding box center [320, 195] width 344 height 28
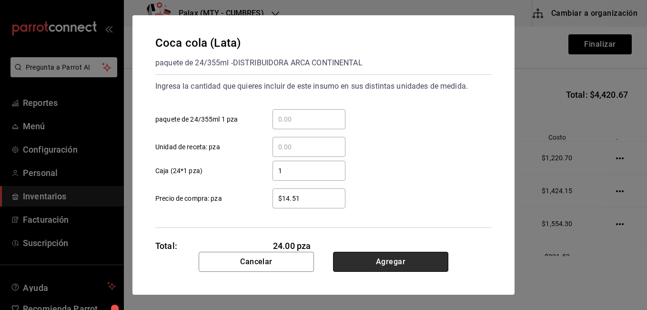
click at [382, 259] on button "Agregar" at bounding box center [390, 262] width 115 height 20
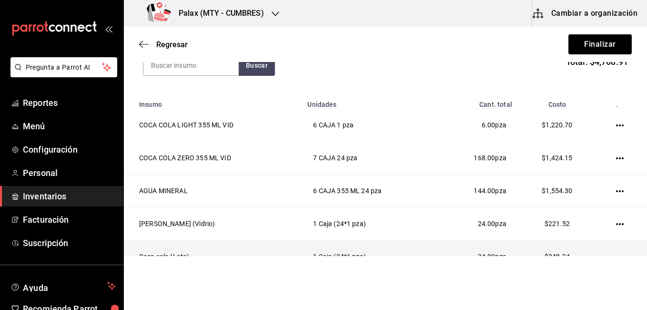
scroll to position [171, 0]
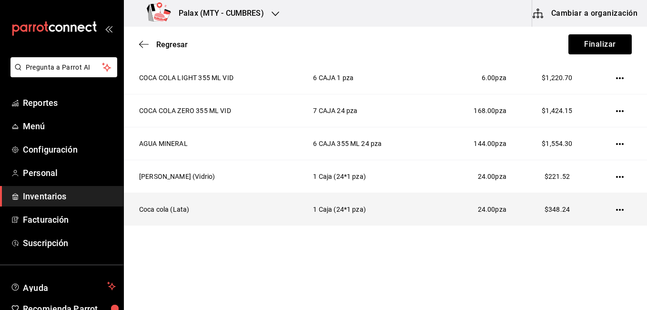
click at [616, 213] on icon "button" at bounding box center [620, 210] width 8 height 8
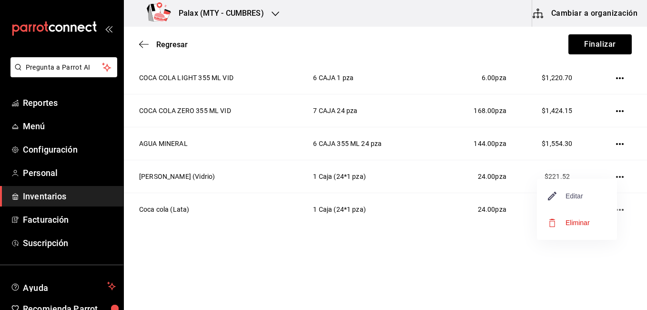
click at [551, 196] on icon "button" at bounding box center [552, 196] width 9 height 9
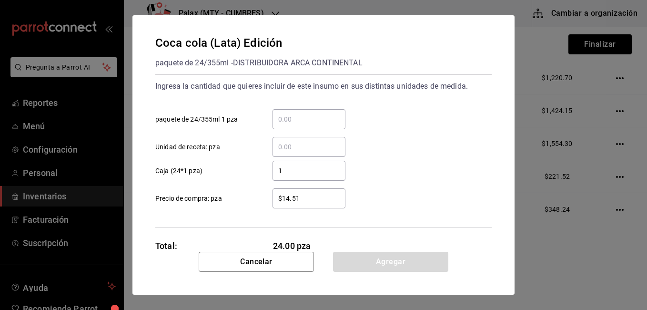
click at [386, 198] on div "$14.51 ​ Precio de compra: pza" at bounding box center [320, 195] width 344 height 28
click at [328, 203] on input "$14.51" at bounding box center [309, 198] width 73 height 11
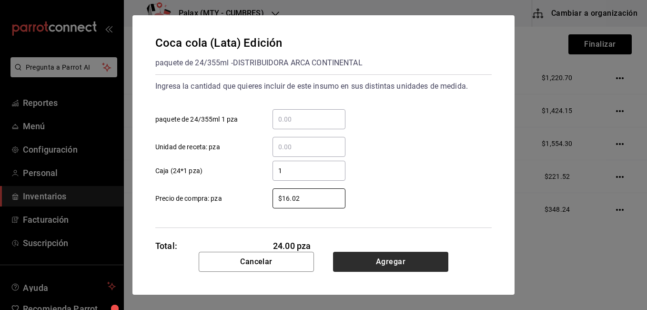
type input "$16.02"
click at [414, 256] on button "Agregar" at bounding box center [390, 262] width 115 height 20
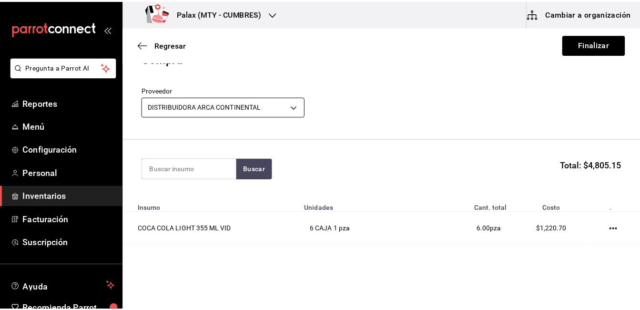
scroll to position [0, 0]
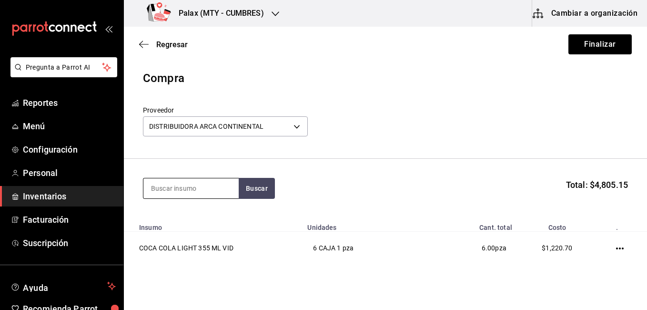
click at [183, 191] on input at bounding box center [190, 188] width 95 height 20
type input "coca"
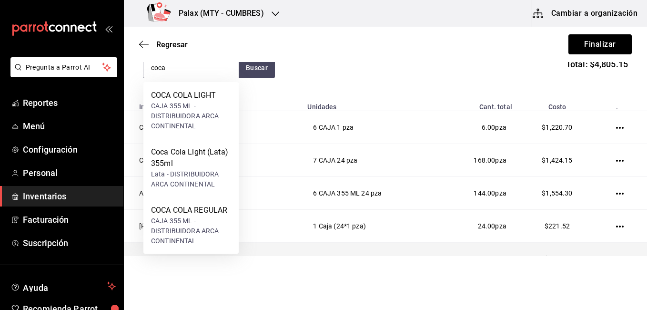
scroll to position [171, 0]
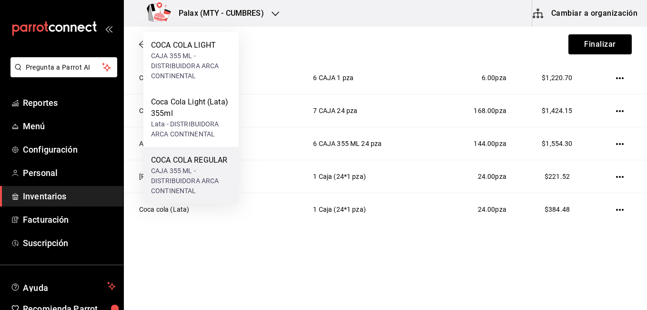
click at [203, 182] on div "CAJA 355 ML - DISTRIBUIDORA ARCA CONTINENTAL" at bounding box center [191, 181] width 80 height 30
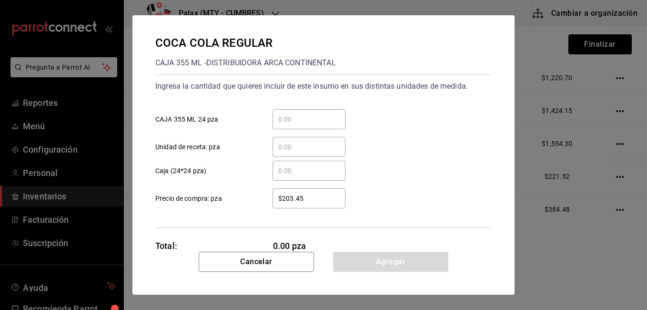
click at [314, 167] on input "​ Caja (24*24 pza)" at bounding box center [309, 170] width 73 height 11
type input "8"
click at [311, 124] on input "​ CAJA 355 ML 24 pza" at bounding box center [309, 118] width 73 height 11
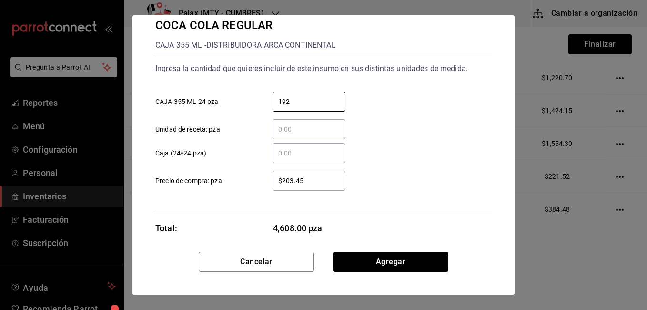
scroll to position [27, 0]
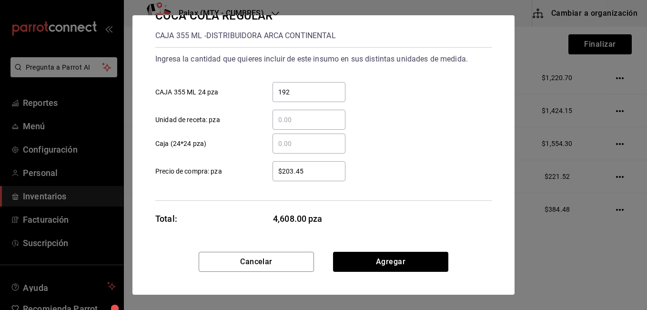
drag, startPoint x: 289, startPoint y: 81, endPoint x: 295, endPoint y: 86, distance: 7.4
click at [288, 81] on div "192 ​ CAJA 355 ML 24 pza" at bounding box center [320, 88] width 344 height 28
drag, startPoint x: 295, startPoint y: 91, endPoint x: 246, endPoint y: 94, distance: 49.2
click at [246, 94] on label "192 ​ CAJA 355 ML 24 pza" at bounding box center [250, 92] width 190 height 20
type input "8"
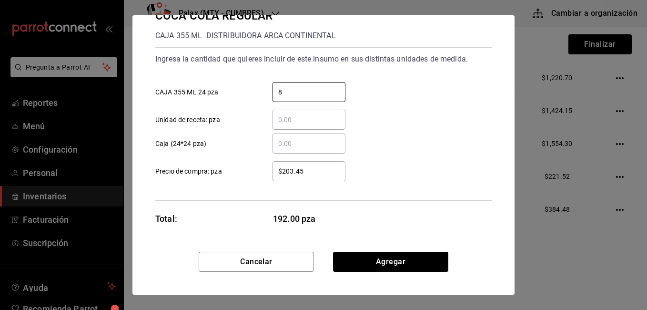
click at [360, 88] on div "8 ​ CAJA 355 ML 24 pza" at bounding box center [320, 88] width 344 height 28
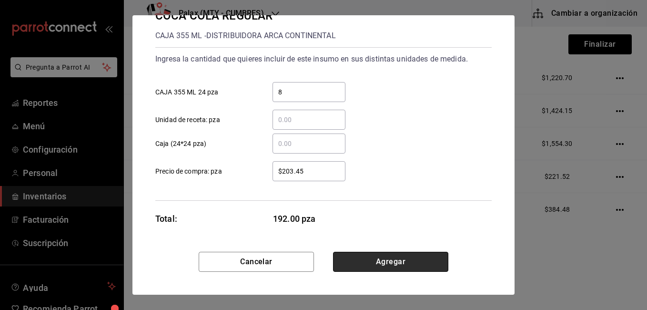
click at [391, 257] on button "Agregar" at bounding box center [390, 262] width 115 height 20
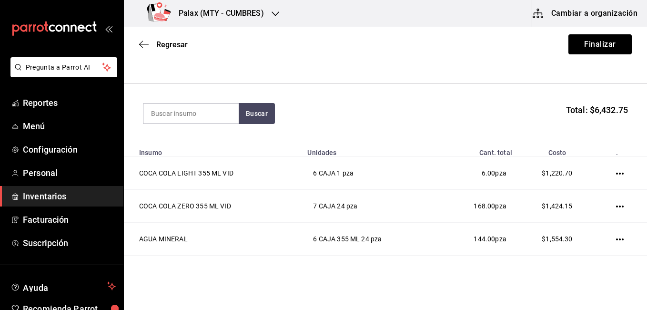
scroll to position [61, 0]
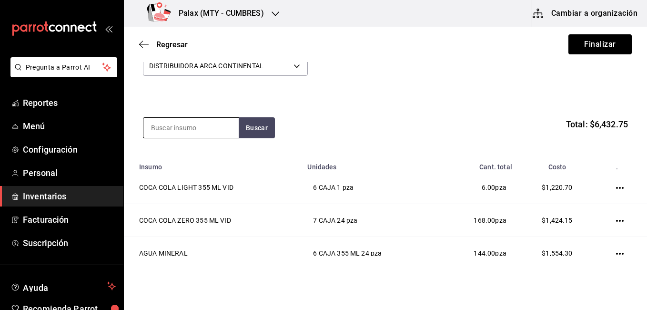
click at [197, 125] on input at bounding box center [190, 128] width 95 height 20
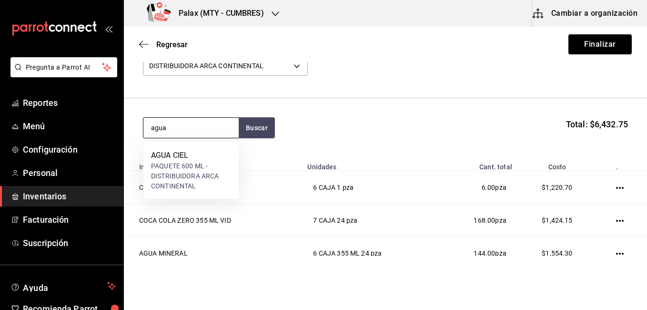
type input "agua"
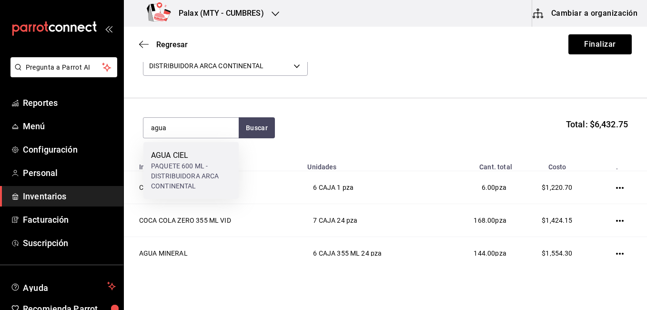
click at [188, 145] on div "AGUA CIEL PAQUETE 600 ML - DISTRIBUIDORA ARCA CONTINENTAL" at bounding box center [190, 170] width 95 height 57
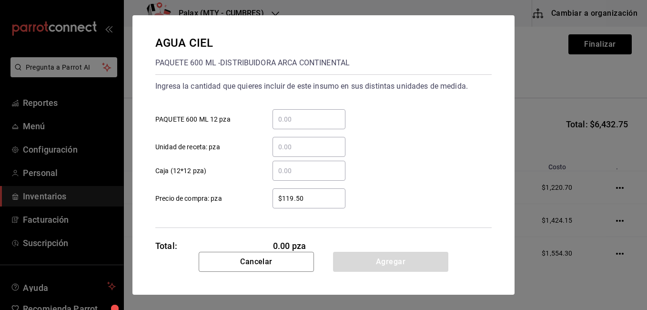
click at [294, 122] on input "​ PAQUETE 600 ML 12 pza" at bounding box center [309, 118] width 73 height 11
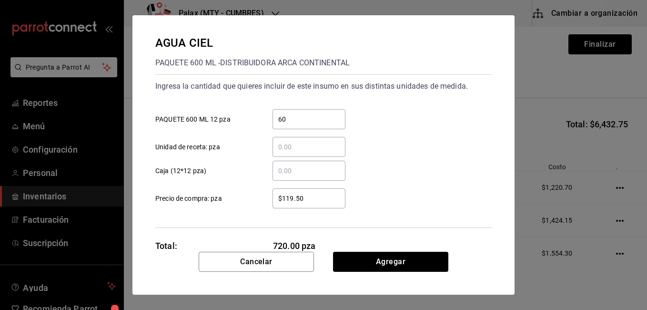
type input "6"
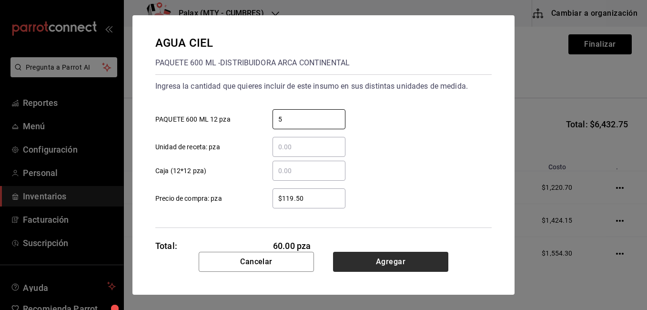
type input "5"
click at [364, 262] on button "Agregar" at bounding box center [390, 262] width 115 height 20
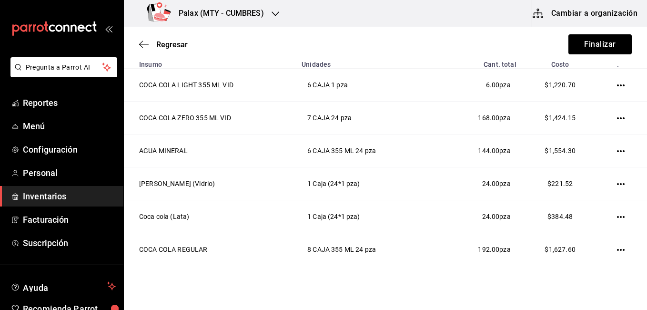
scroll to position [0, 0]
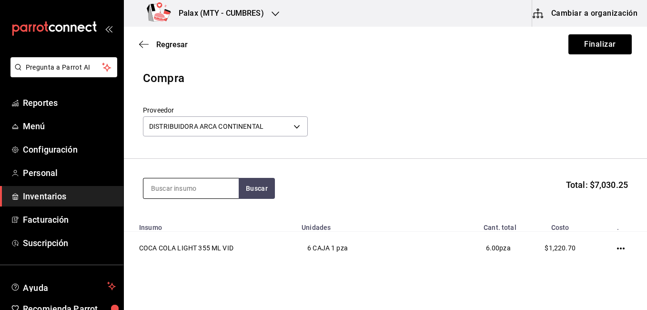
click at [195, 181] on input at bounding box center [190, 188] width 95 height 20
type input "fuze"
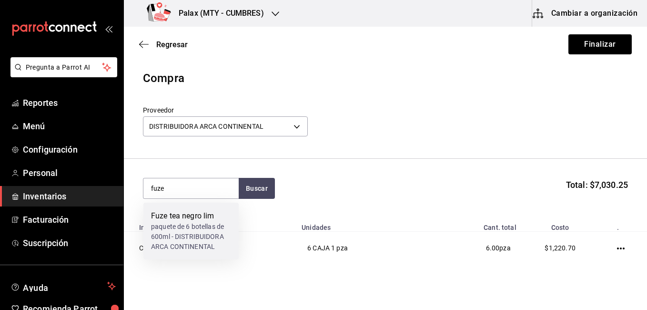
click at [190, 215] on div "Fuze tea negro lim" at bounding box center [191, 215] width 80 height 11
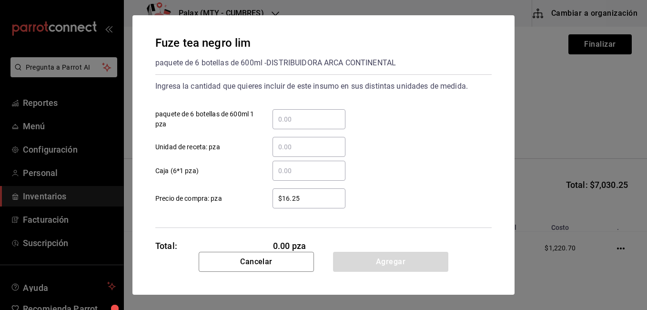
click at [282, 170] on input "​ Caja (6*1 pza)" at bounding box center [309, 170] width 73 height 11
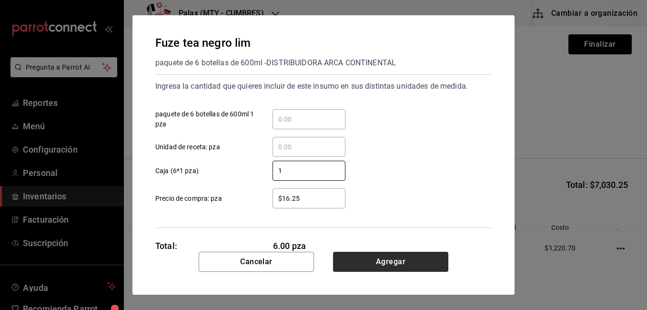
type input "1"
click at [356, 256] on button "Agregar" at bounding box center [390, 262] width 115 height 20
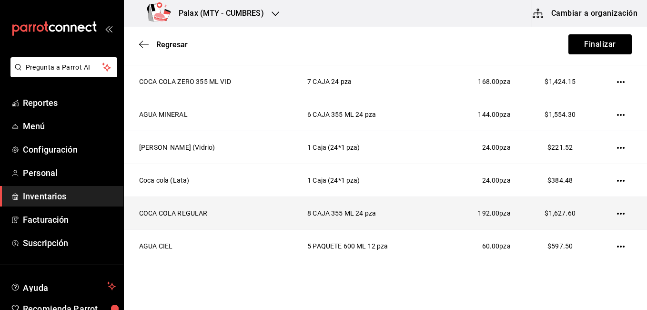
scroll to position [269, 0]
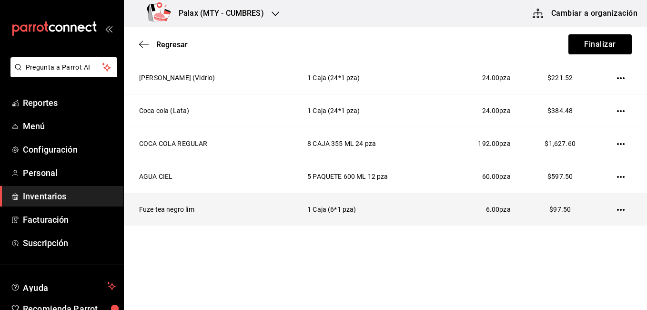
click at [620, 210] on td at bounding box center [622, 209] width 49 height 33
click at [619, 210] on td at bounding box center [622, 209] width 49 height 33
click at [617, 208] on icon "button" at bounding box center [621, 210] width 8 height 8
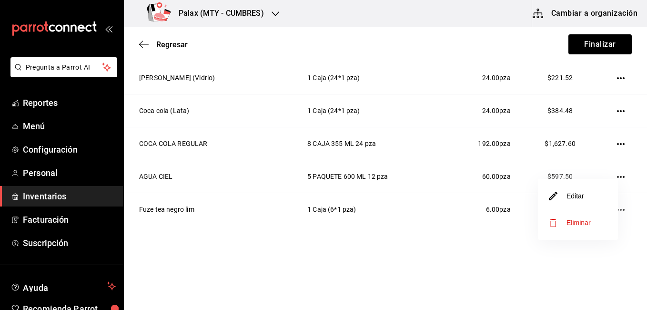
click at [580, 208] on li "Editar" at bounding box center [578, 195] width 80 height 27
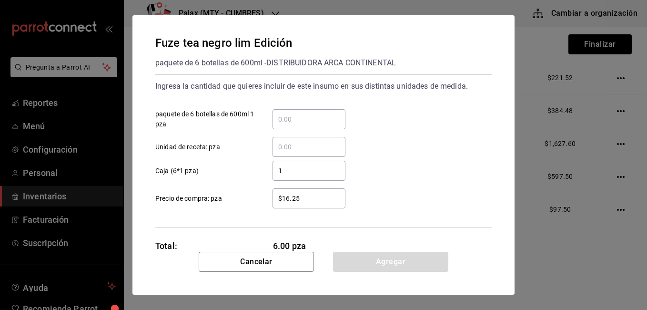
click at [311, 197] on input "$16.25" at bounding box center [309, 198] width 73 height 11
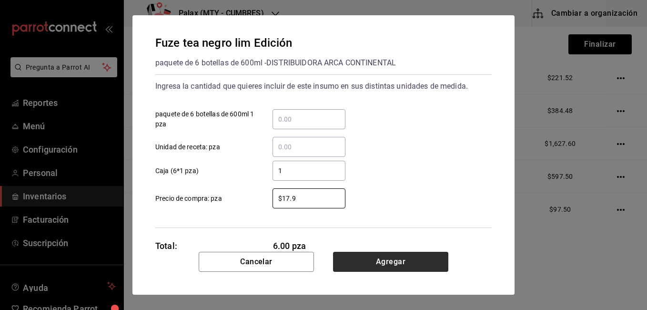
type input "$17.9"
click at [363, 254] on button "Agregar" at bounding box center [390, 262] width 115 height 20
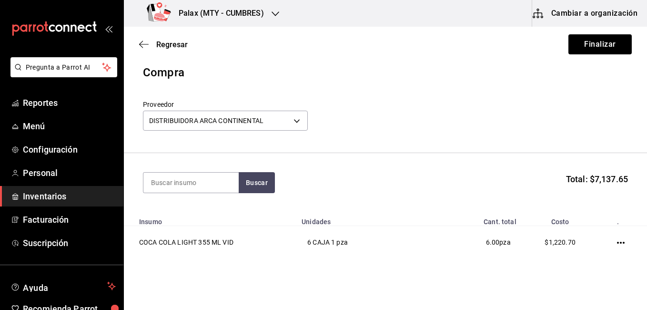
scroll to position [0, 0]
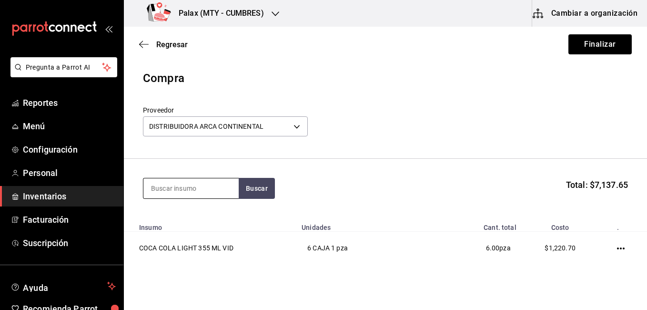
click at [175, 198] on div at bounding box center [191, 188] width 96 height 21
click at [178, 195] on input at bounding box center [190, 188] width 95 height 20
type input "ponche"
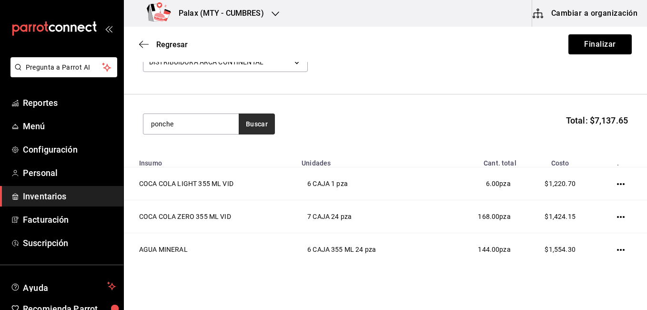
scroll to position [48, 0]
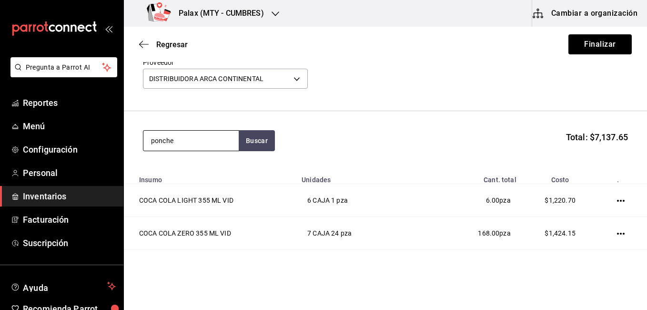
click at [199, 142] on input "ponche" at bounding box center [190, 141] width 95 height 20
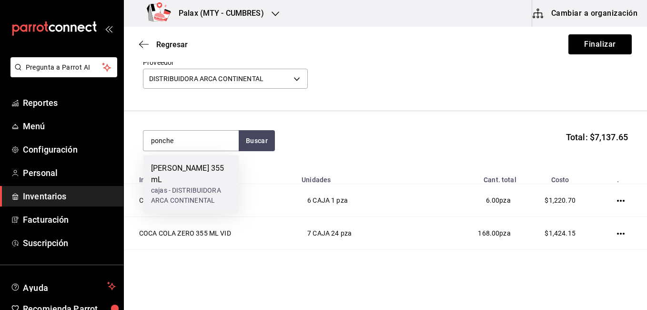
click at [214, 185] on div "cajas - DISTRIBUIDORA ARCA CONTINENTAL" at bounding box center [191, 195] width 80 height 20
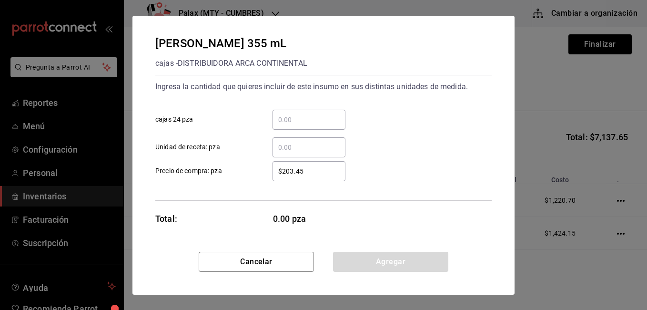
click at [305, 117] on input "​ cajas 24 pza" at bounding box center [309, 119] width 73 height 11
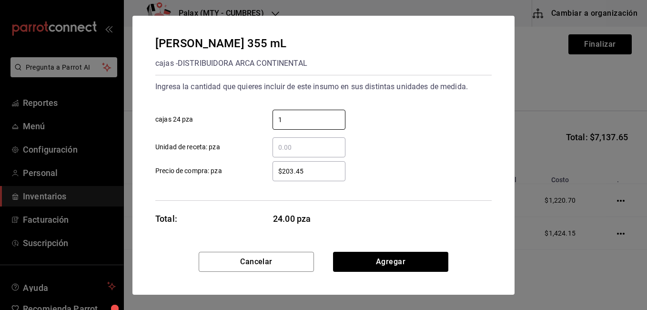
type input "1"
click at [379, 107] on div "1 ​ cajas 24 pza" at bounding box center [320, 116] width 344 height 28
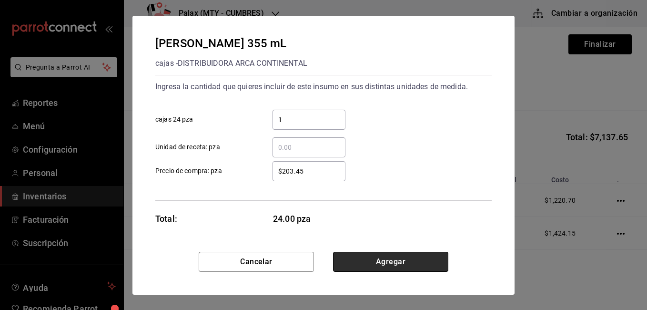
click at [356, 263] on button "Agregar" at bounding box center [390, 262] width 115 height 20
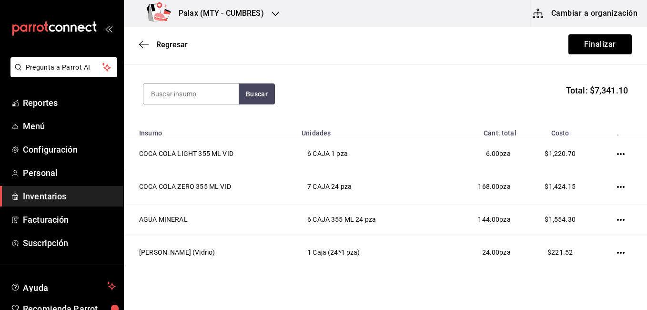
scroll to position [0, 0]
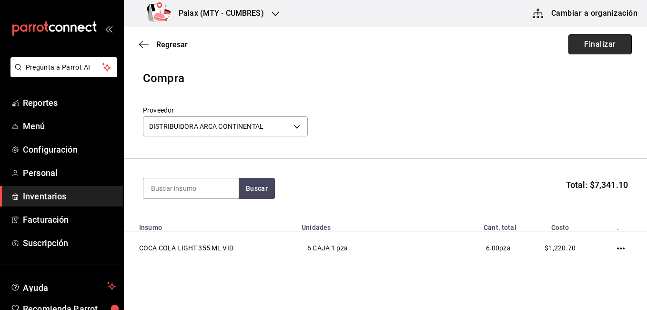
click at [589, 45] on button "Finalizar" at bounding box center [599, 44] width 63 height 20
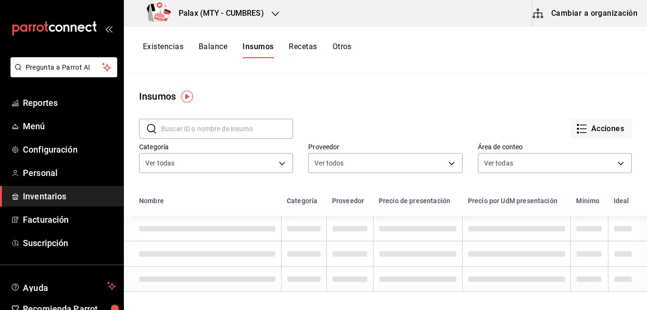
click at [566, 21] on button "Cambiar a organización" at bounding box center [585, 13] width 107 height 27
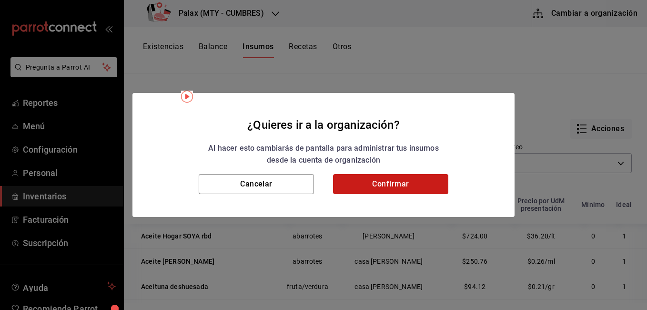
click at [385, 184] on button "Confirmar" at bounding box center [390, 184] width 115 height 20
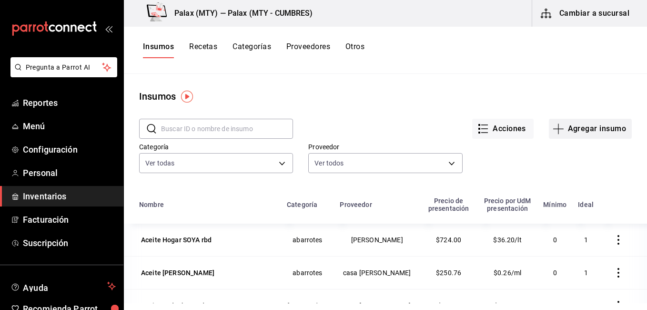
click at [564, 132] on button "Agregar insumo" at bounding box center [590, 129] width 83 height 20
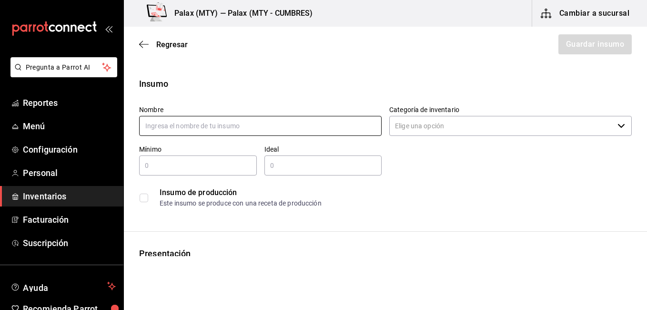
click at [262, 120] on input "text" at bounding box center [260, 126] width 243 height 20
type input "Mermelada de fresa"
click at [410, 126] on input "Categoría de inventario" at bounding box center [501, 126] width 224 height 20
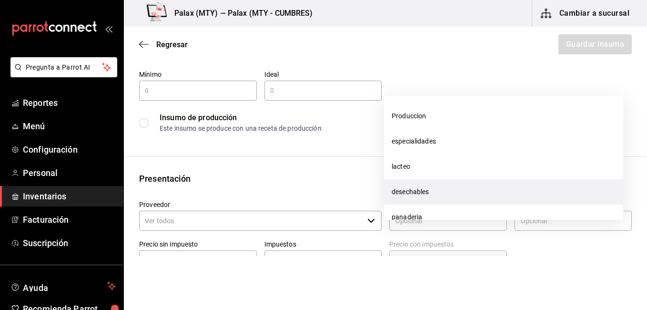
scroll to position [48, 0]
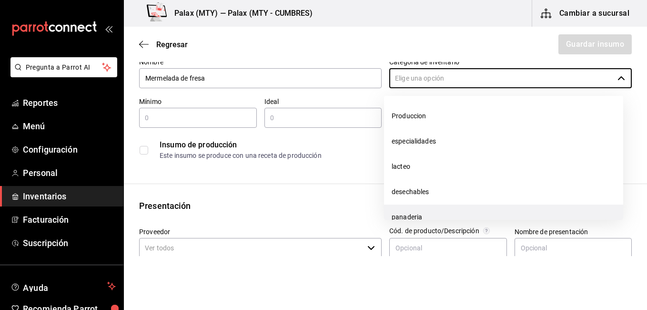
click at [416, 213] on li "panaderia" at bounding box center [503, 216] width 239 height 25
type input "panaderia"
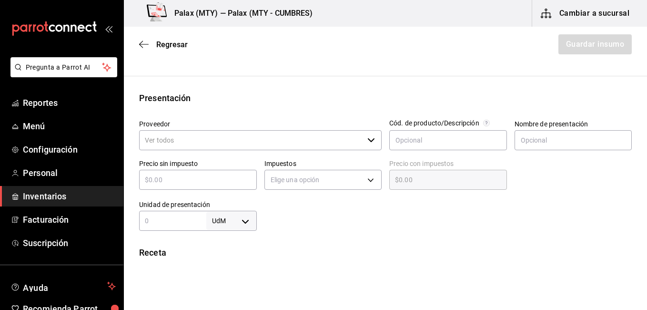
scroll to position [191, 0]
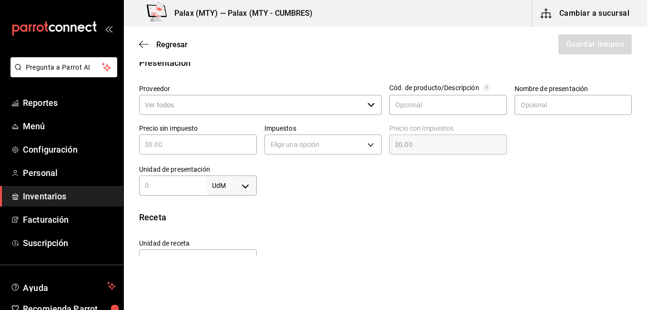
click at [372, 105] on div "​" at bounding box center [260, 105] width 243 height 20
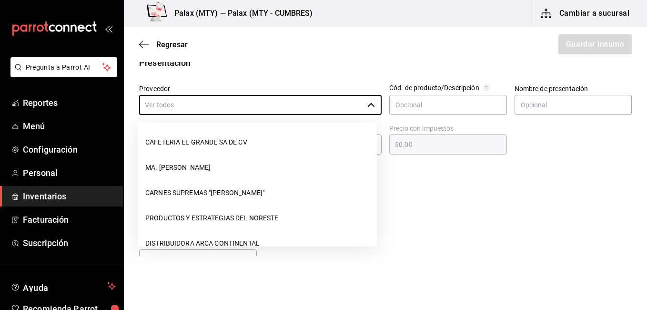
scroll to position [1191, 0]
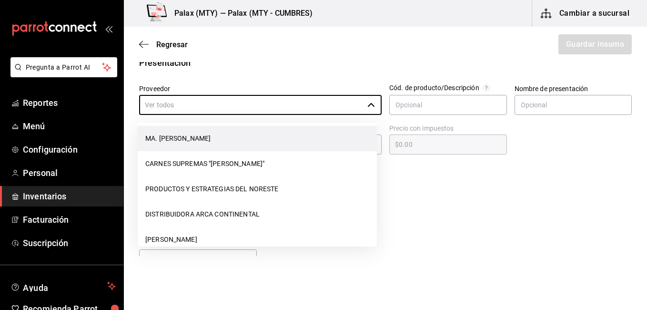
click at [148, 141] on li "MA. ELISA CARDONA ALFARO" at bounding box center [257, 138] width 239 height 25
type input "MA. ELISA CARDONA ALFARO"
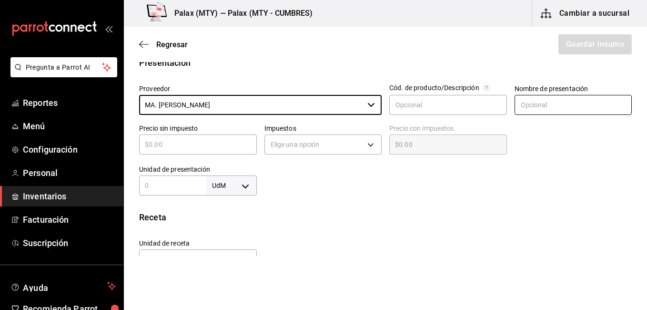
click at [535, 104] on input "text" at bounding box center [574, 105] width 118 height 20
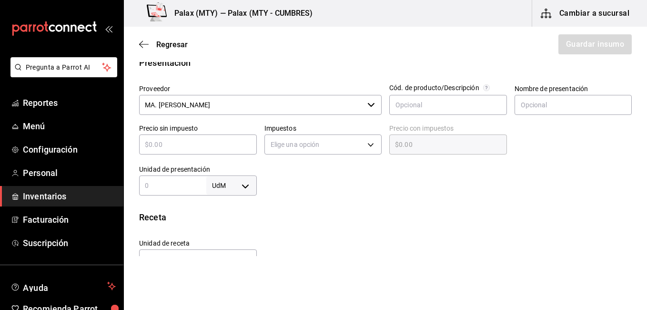
click at [441, 174] on div at bounding box center [444, 176] width 375 height 38
click at [546, 105] on input "text" at bounding box center [574, 105] width 118 height 20
type input "pieza"
click at [213, 146] on input "text" at bounding box center [198, 144] width 118 height 11
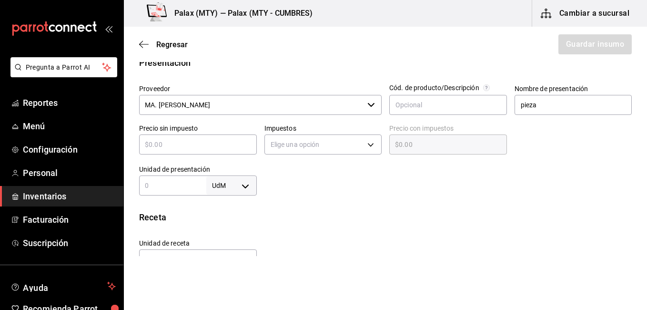
drag, startPoint x: 213, startPoint y: 146, endPoint x: 182, endPoint y: 148, distance: 30.1
click at [182, 148] on input "text" at bounding box center [198, 144] width 118 height 11
type input "$6"
type input "$6.00"
type input "$63"
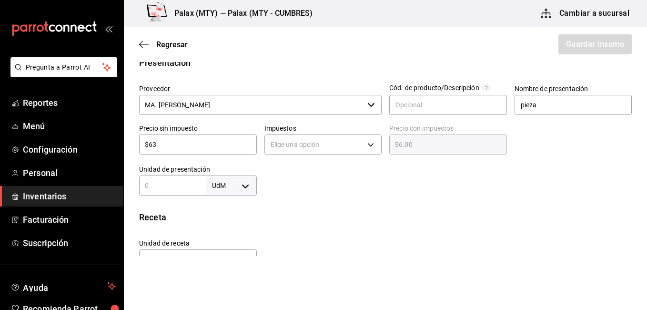
type input "$63.00"
type input "$63.9"
type input "$63.90"
type input "$63.95"
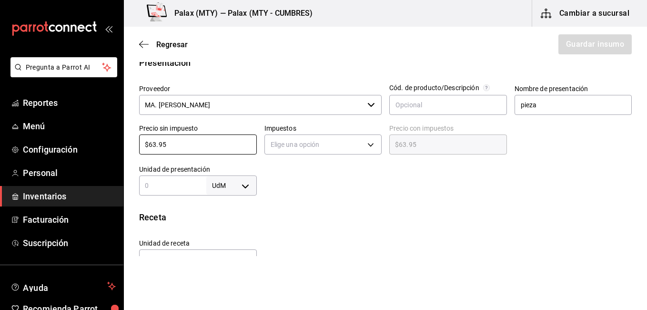
type input "$63.95"
click at [379, 203] on div "Insumo Nombre Mermelada de fresa Categoría de inventario panaderia ​ Mínimo ​ I…" at bounding box center [385, 170] width 523 height 566
click at [308, 150] on body "Pregunta a Parrot AI Reportes Menú Configuración Personal Inventarios Facturaci…" at bounding box center [323, 128] width 647 height 256
click at [286, 177] on li "IVA 0%" at bounding box center [320, 174] width 115 height 16
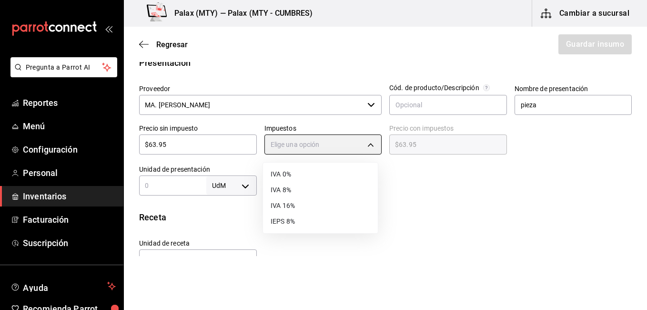
type input "IVA_0"
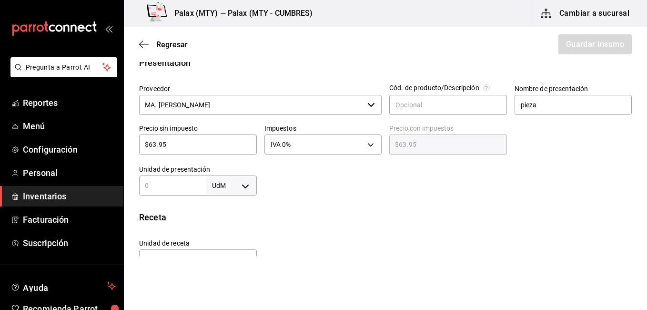
click at [295, 191] on div at bounding box center [444, 176] width 375 height 38
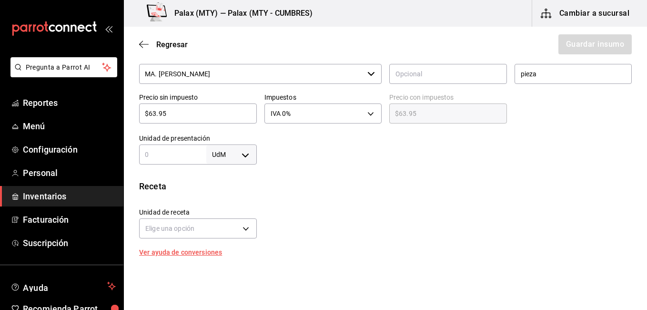
scroll to position [238, 0]
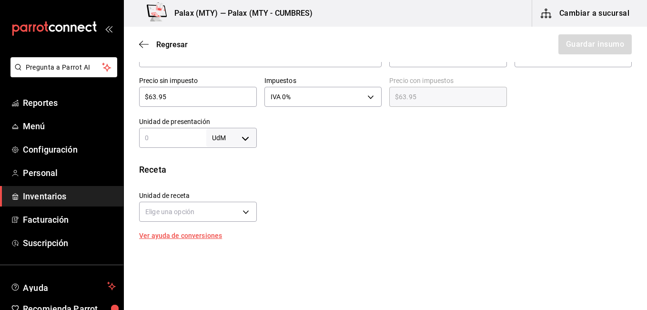
click at [234, 149] on div "Insumo Nombre Mermelada de fresa Categoría de inventario panaderia ​ Mínimo ​ I…" at bounding box center [385, 122] width 523 height 566
click at [234, 140] on body "Pregunta a Parrot AI Reportes Menú Configuración Personal Inventarios Facturaci…" at bounding box center [323, 128] width 647 height 256
click at [223, 243] on li "pza" at bounding box center [230, 245] width 50 height 16
type input "UNIT"
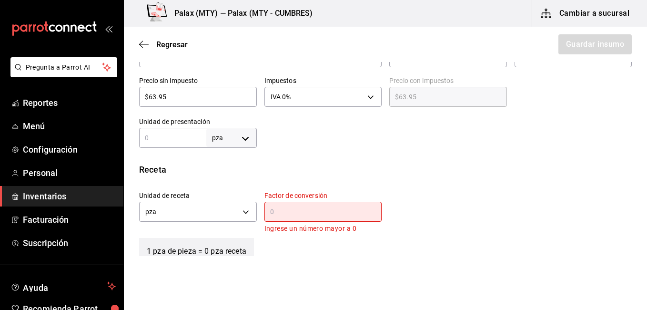
click at [180, 132] on div "pza UNIT ​" at bounding box center [198, 138] width 118 height 20
type input "1"
click at [368, 145] on div at bounding box center [444, 129] width 375 height 38
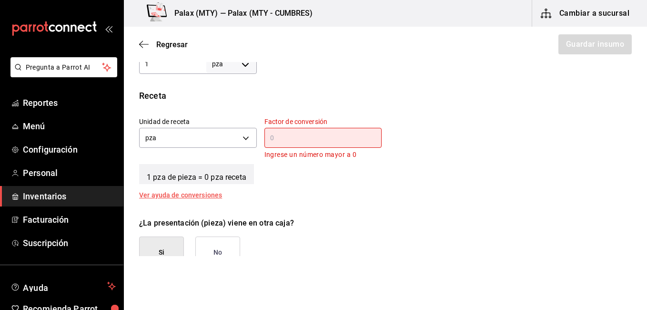
scroll to position [334, 0]
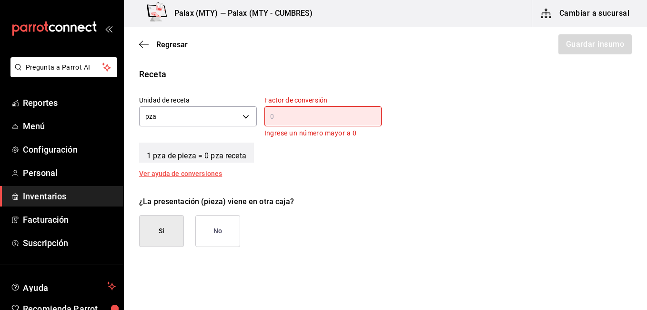
click at [286, 114] on input "text" at bounding box center [323, 116] width 118 height 11
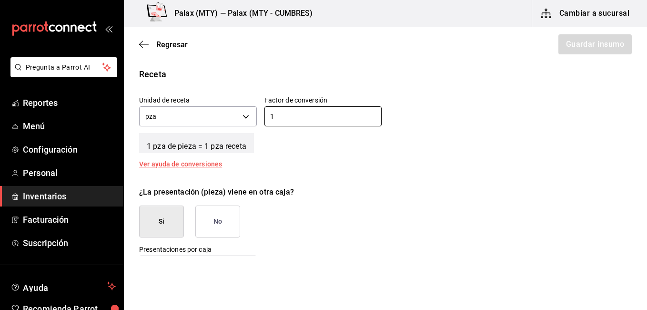
type input "1"
click at [213, 214] on button "No" at bounding box center [217, 221] width 45 height 32
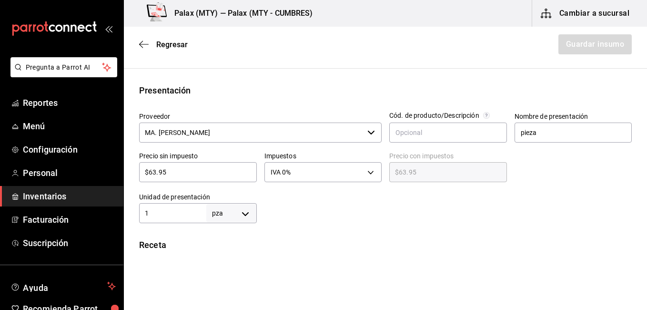
scroll to position [0, 0]
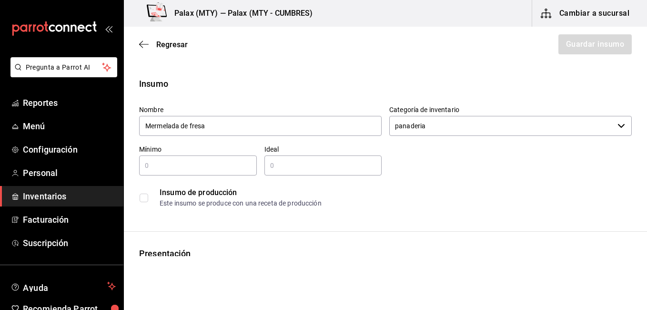
drag, startPoint x: 185, startPoint y: 155, endPoint x: 184, endPoint y: 162, distance: 6.3
click at [184, 157] on div "​" at bounding box center [198, 165] width 118 height 20
type input "0"
click at [300, 164] on input "text" at bounding box center [323, 165] width 118 height 11
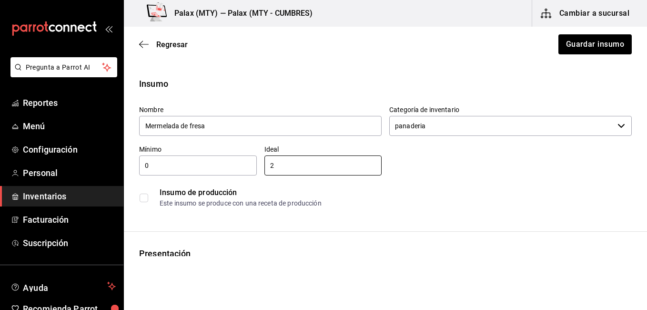
type input "2"
click at [431, 152] on div "Nombre Mermelada de fresa Categoría de inventario panaderia ​ Mínimo 0 ​ Ideal …" at bounding box center [382, 155] width 500 height 114
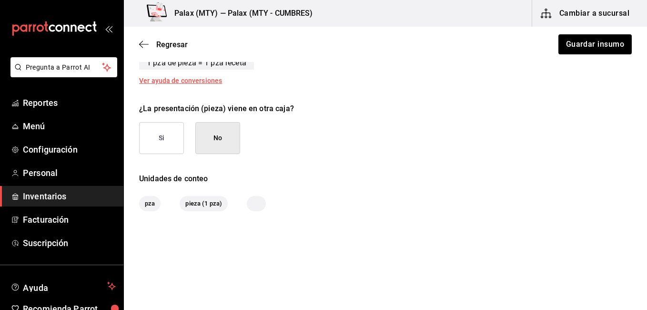
scroll to position [418, 0]
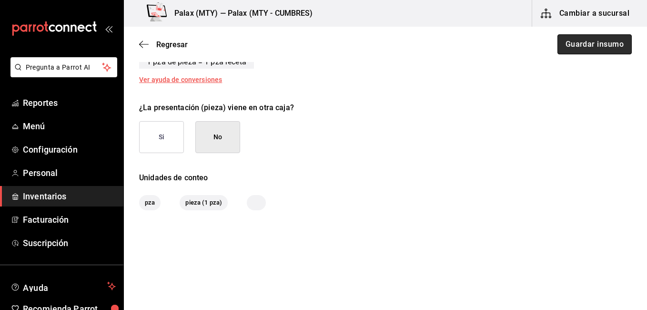
click at [570, 40] on button "Guardar insumo" at bounding box center [595, 44] width 74 height 20
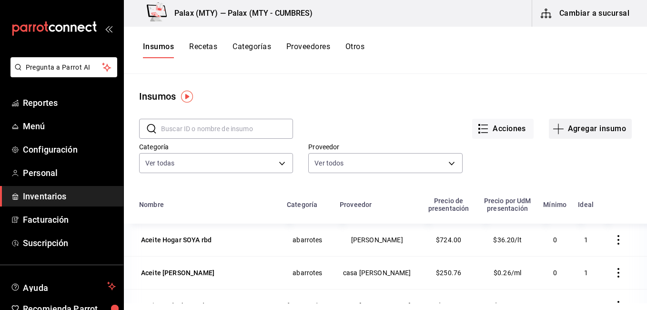
click at [563, 126] on button "Agregar insumo" at bounding box center [590, 129] width 83 height 20
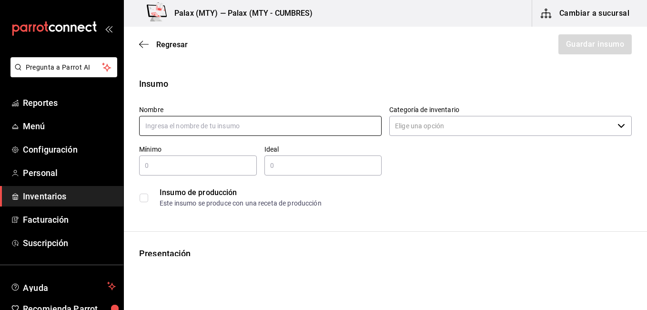
click at [263, 123] on input "text" at bounding box center [260, 126] width 243 height 20
type input "j"
type input "Joya Ponche 355 mL"
click at [444, 132] on input "Categoría de inventario" at bounding box center [501, 126] width 224 height 20
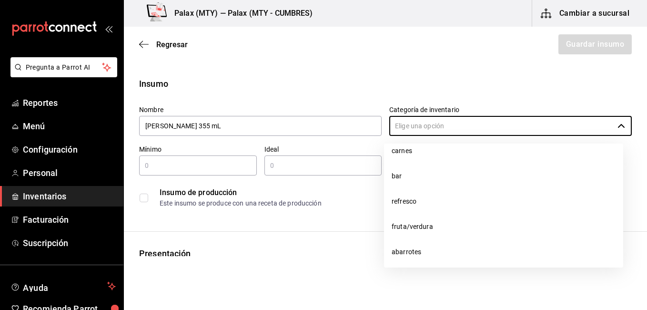
scroll to position [144, 0]
click at [439, 203] on li "refresco" at bounding box center [503, 196] width 239 height 25
type input "refresco"
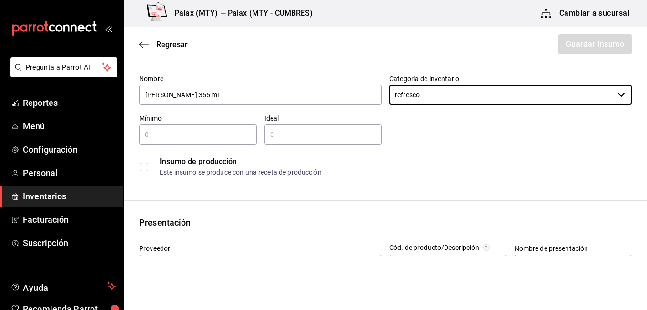
scroll to position [48, 0]
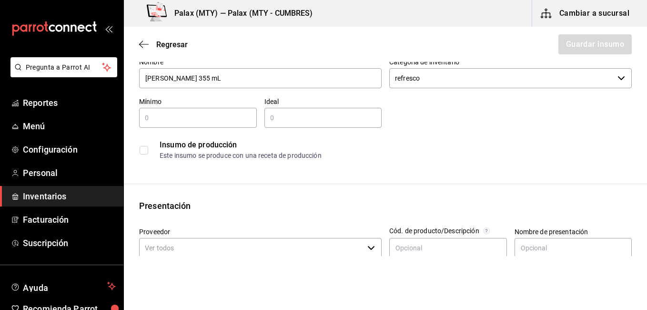
click at [238, 114] on input "text" at bounding box center [198, 117] width 118 height 11
type input "0"
click at [275, 117] on input "text" at bounding box center [323, 117] width 118 height 11
type input "6"
click at [395, 127] on div "Nombre Joya Ponche 355 mL Categoría de inventario refresco ​ Mínimo 0 ​ Ideal 6…" at bounding box center [382, 107] width 500 height 114
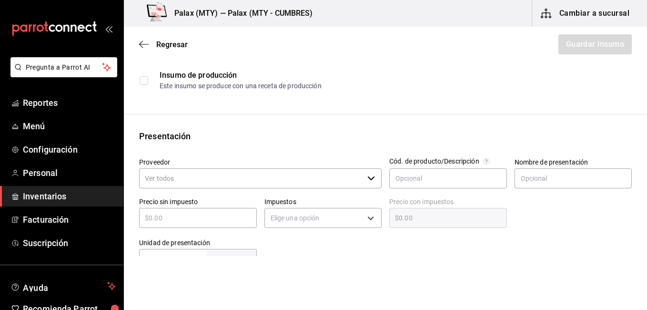
scroll to position [191, 0]
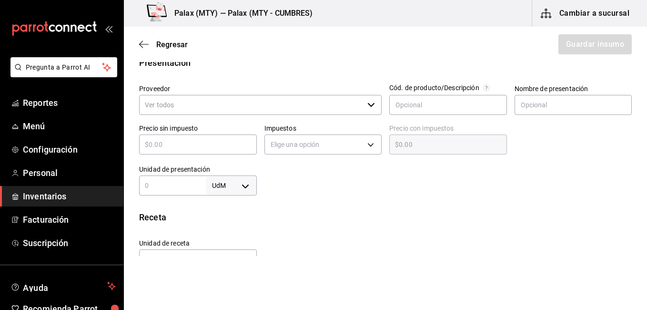
click at [283, 120] on div "Impuestos Elige una opción" at bounding box center [319, 136] width 125 height 41
click at [297, 108] on input "Proveedor" at bounding box center [251, 105] width 224 height 20
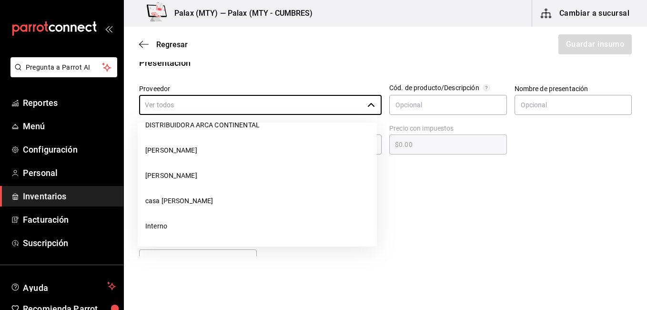
scroll to position [1185, 0]
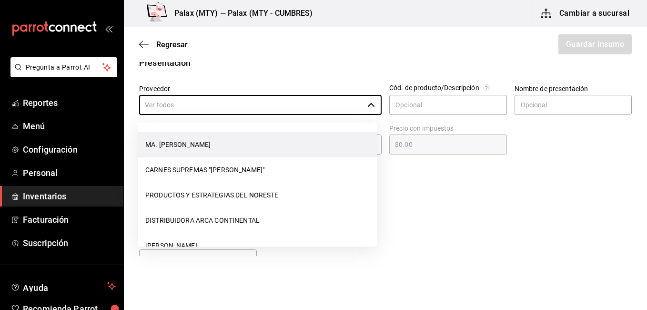
click at [223, 149] on li "MA. ELISA CARDONA ALFARO" at bounding box center [257, 144] width 239 height 25
type input "MA. ELISA CARDONA ALFARO"
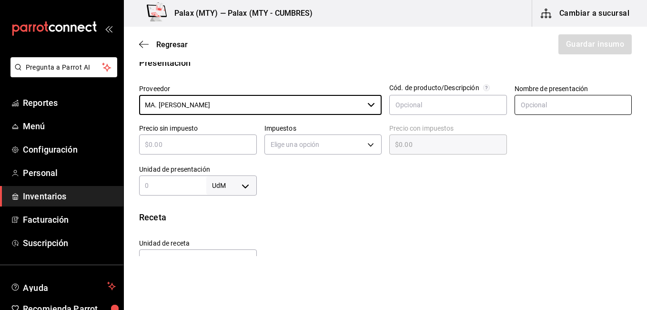
click at [551, 107] on input "text" at bounding box center [574, 105] width 118 height 20
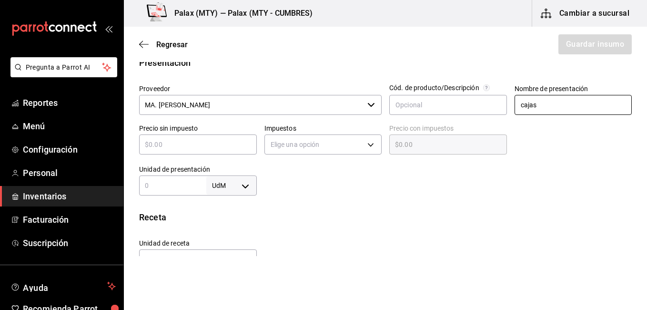
type input "cajas"
drag, startPoint x: 196, startPoint y: 147, endPoint x: 176, endPoint y: 145, distance: 20.1
click at [176, 145] on input "text" at bounding box center [198, 144] width 118 height 11
type input "$2"
type input "$2.00"
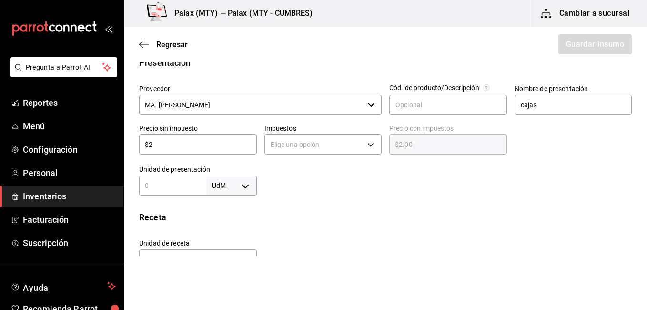
type input "$20"
type input "$20.00"
type input "$203"
type input "$203.00"
type input "$203.4"
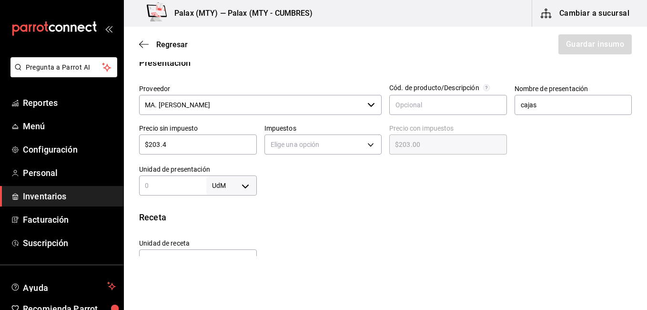
type input "$203.40"
type input "$203.45"
click at [403, 193] on div at bounding box center [444, 176] width 375 height 38
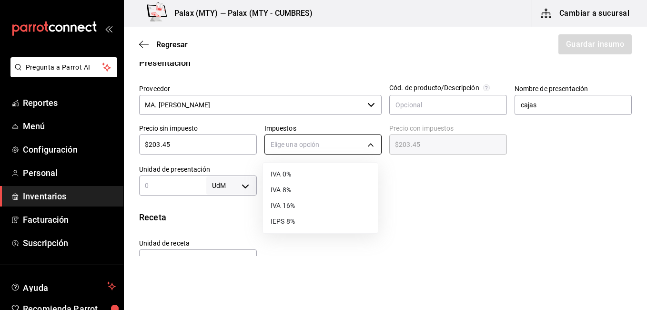
click at [341, 152] on body "Pregunta a Parrot AI Reportes Menú Configuración Personal Inventarios Facturaci…" at bounding box center [323, 128] width 647 height 256
click at [306, 176] on li "IVA 0%" at bounding box center [320, 174] width 115 height 16
type input "IVA_0"
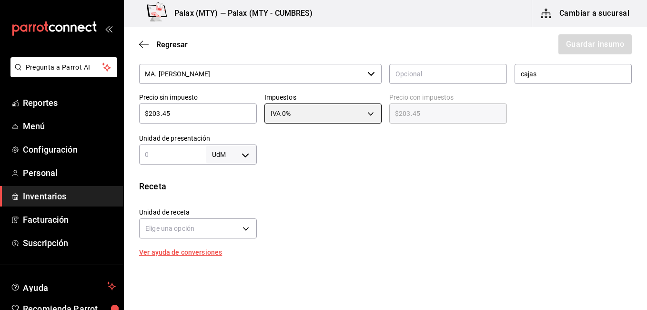
scroll to position [238, 0]
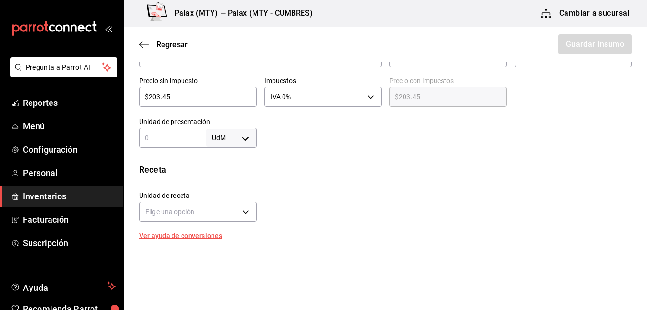
click at [182, 131] on div "UdM ​" at bounding box center [198, 138] width 118 height 20
click at [228, 140] on body "Pregunta a Parrot AI Reportes Menú Configuración Personal Inventarios Facturaci…" at bounding box center [323, 128] width 647 height 256
click at [233, 244] on li "pza" at bounding box center [230, 245] width 50 height 16
type input "UNIT"
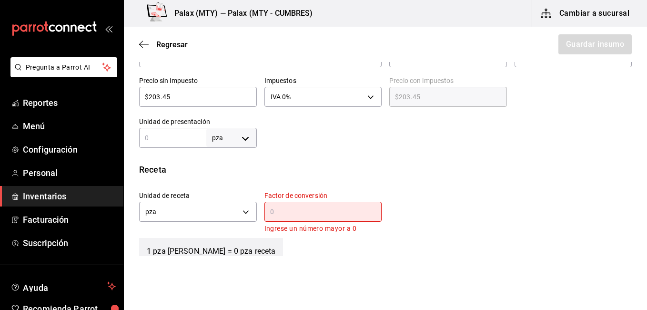
click at [158, 135] on input "text" at bounding box center [172, 137] width 67 height 11
type input "24"
click at [317, 221] on div "​" at bounding box center [323, 212] width 118 height 20
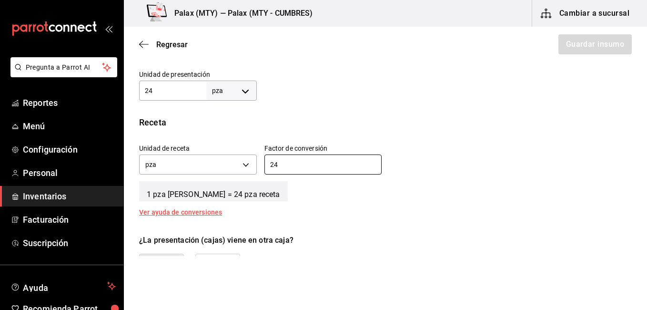
scroll to position [286, 0]
type input "24"
click at [161, 86] on input "24" at bounding box center [172, 89] width 67 height 11
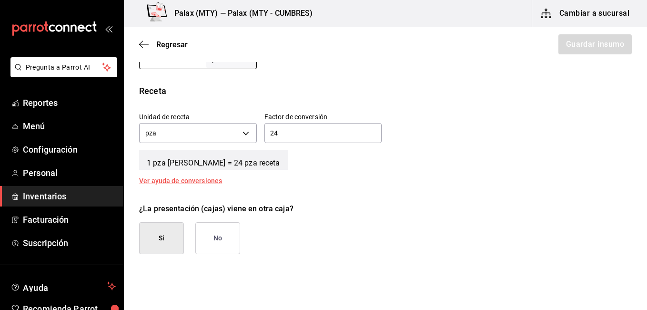
scroll to position [334, 0]
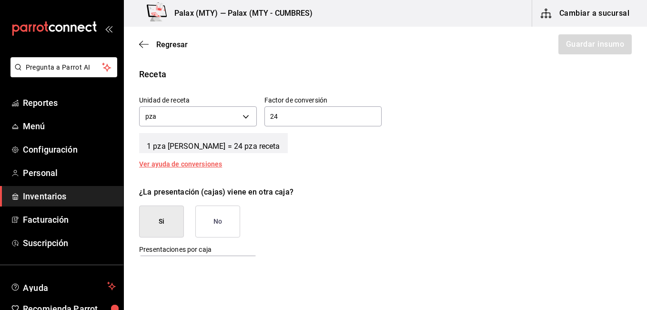
click at [222, 218] on button "No" at bounding box center [217, 221] width 45 height 32
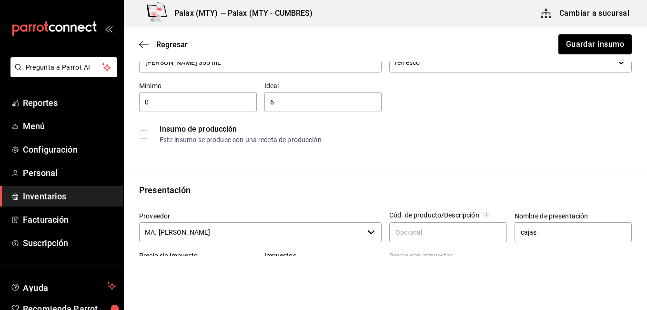
scroll to position [48, 0]
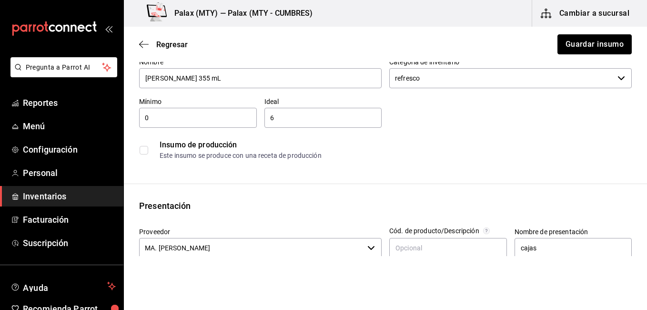
drag, startPoint x: 583, startPoint y: 48, endPoint x: 543, endPoint y: 59, distance: 41.5
click at [582, 48] on button "Guardar insumo" at bounding box center [595, 44] width 74 height 20
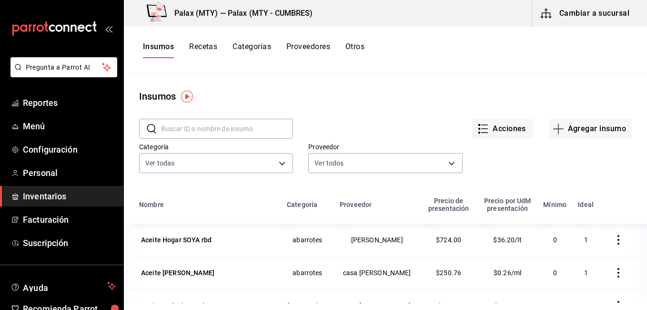
click at [237, 133] on input "text" at bounding box center [227, 128] width 132 height 19
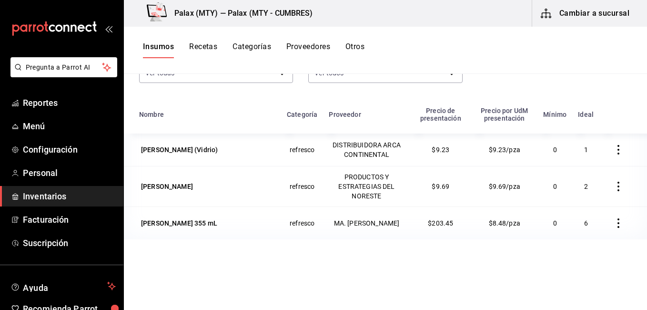
scroll to position [95, 0]
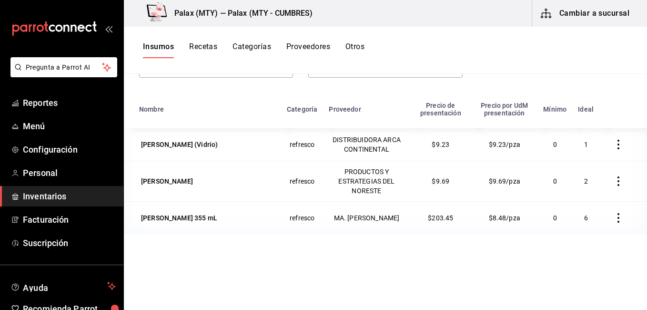
type input "joya"
click at [614, 215] on icon "button" at bounding box center [619, 218] width 10 height 10
click at [576, 221] on span "Eliminar" at bounding box center [582, 219] width 24 height 8
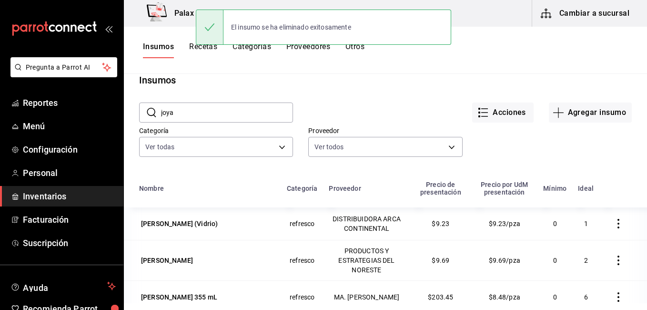
scroll to position [0, 0]
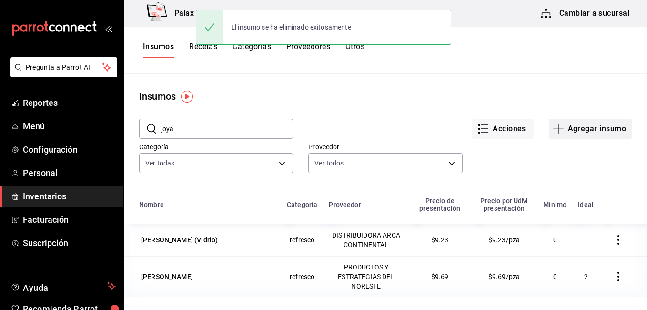
click at [562, 131] on button "Agregar insumo" at bounding box center [590, 129] width 83 height 20
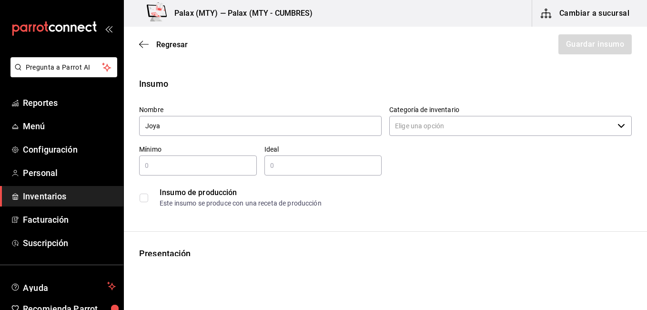
click at [503, 131] on input "Categoría de inventario" at bounding box center [501, 126] width 224 height 20
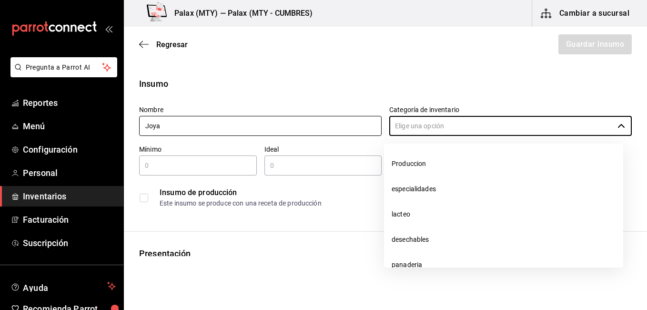
click at [253, 126] on input "Joya" at bounding box center [260, 126] width 243 height 20
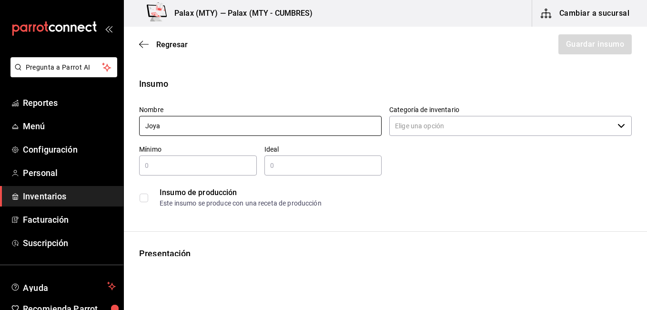
type input "Joya Ponche 355 mL"
type input "0"
type input "6"
type input "cajas"
type input "$203.45"
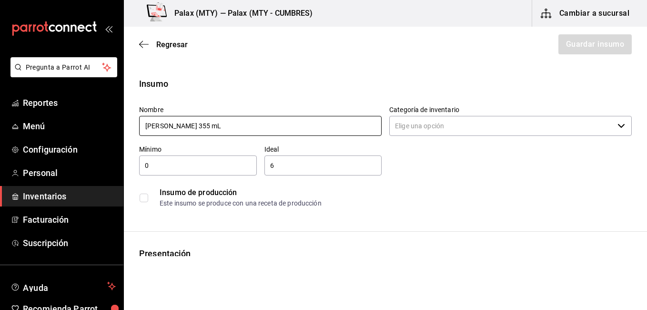
type input "IVA_0"
type input "24"
type input "UNIT"
type input "$203.45"
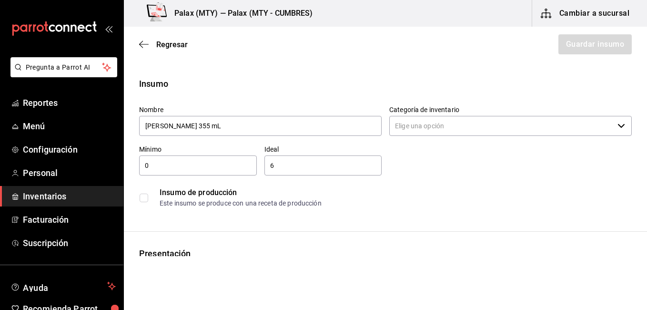
click at [509, 136] on div "Categoría de inventario ​" at bounding box center [510, 121] width 243 height 32
click at [512, 130] on input "Categoría de inventario" at bounding box center [501, 126] width 224 height 20
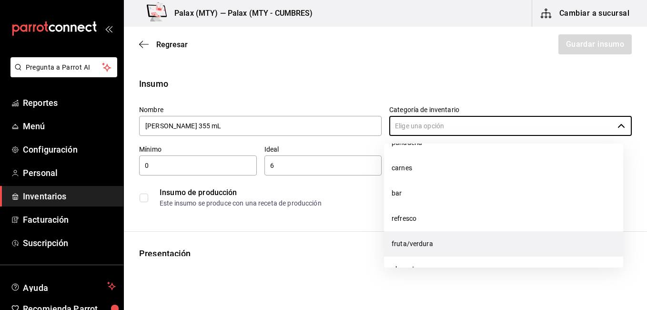
scroll to position [143, 0]
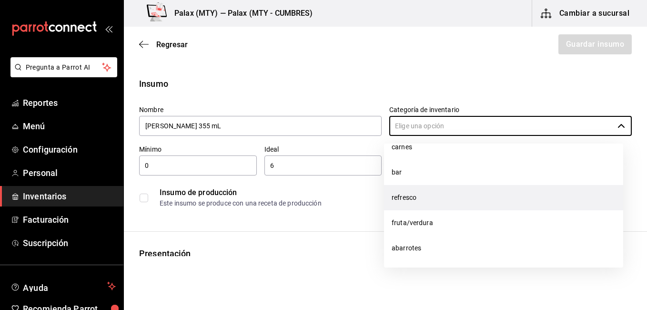
click at [469, 203] on li "refresco" at bounding box center [503, 197] width 239 height 25
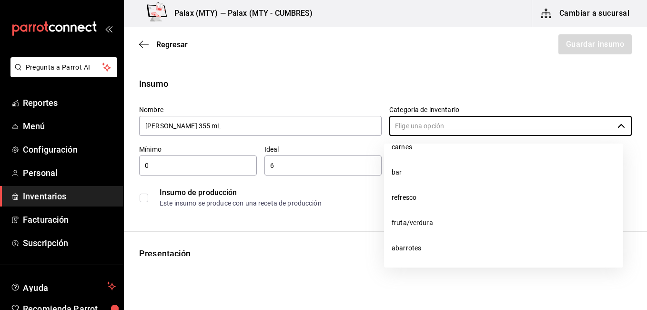
type input "refresco"
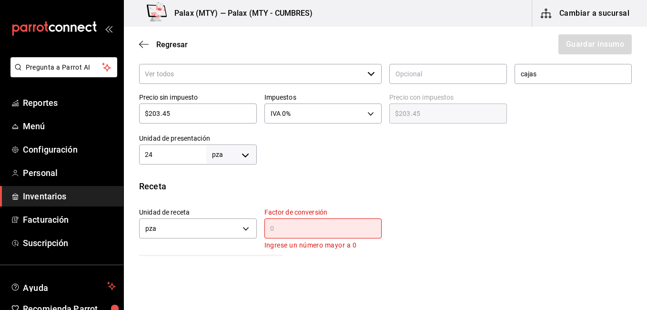
scroll to position [238, 0]
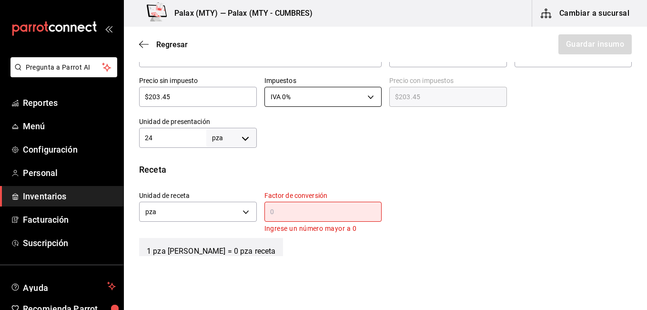
click at [324, 97] on body "Pregunta a Parrot AI Reportes Menú Configuración Personal Inventarios Facturaci…" at bounding box center [323, 128] width 647 height 256
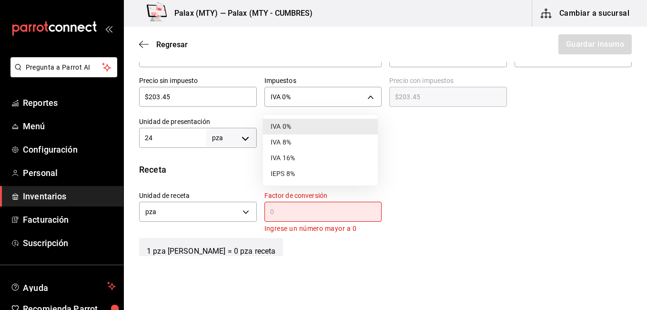
click at [460, 152] on div at bounding box center [323, 155] width 647 height 310
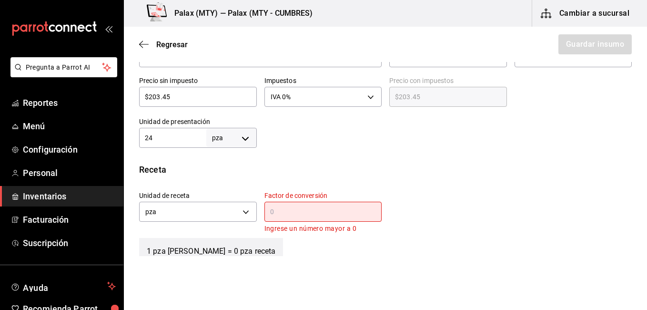
click at [323, 218] on div "​" at bounding box center [323, 212] width 118 height 20
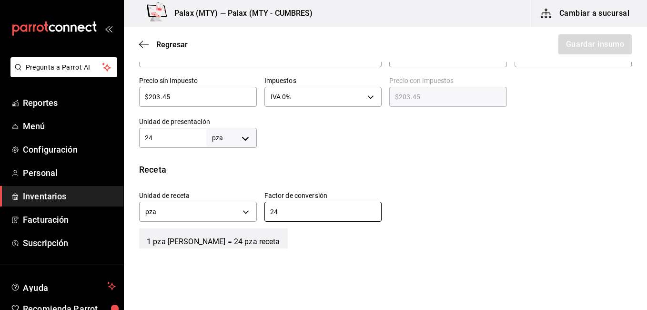
type input "24"
click at [479, 172] on div "Receta" at bounding box center [385, 169] width 493 height 13
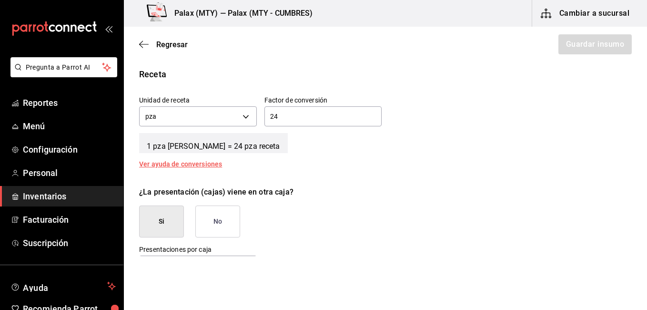
click at [202, 212] on button "No" at bounding box center [217, 221] width 45 height 32
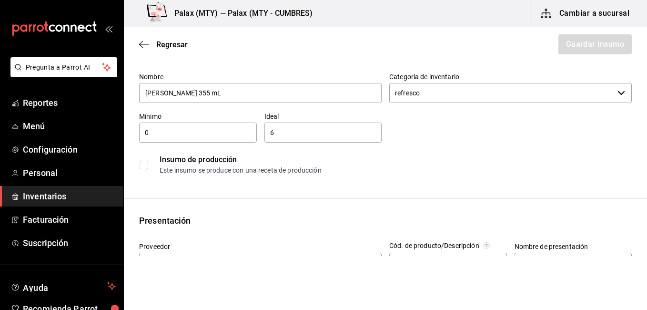
scroll to position [143, 0]
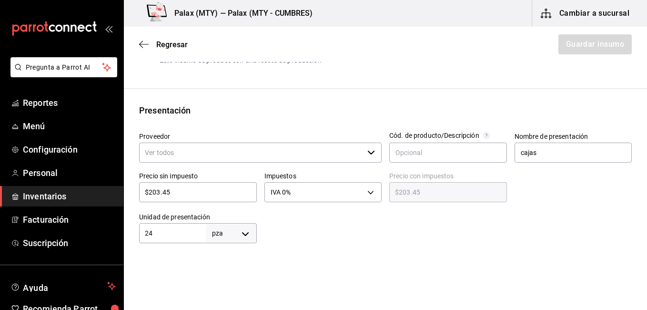
click at [363, 156] on div "​" at bounding box center [260, 152] width 243 height 20
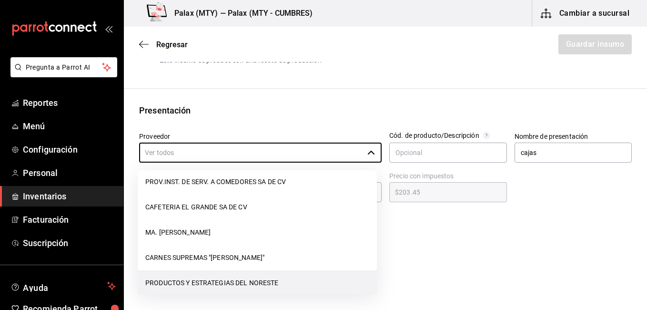
scroll to position [1191, 0]
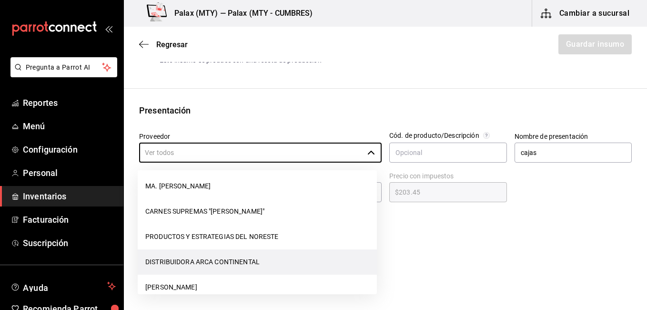
click at [245, 268] on li "DISTRIBUIDORA ARCA CONTINENTAL" at bounding box center [257, 261] width 239 height 25
type input "DISTRIBUIDORA ARCA CONTINENTAL"
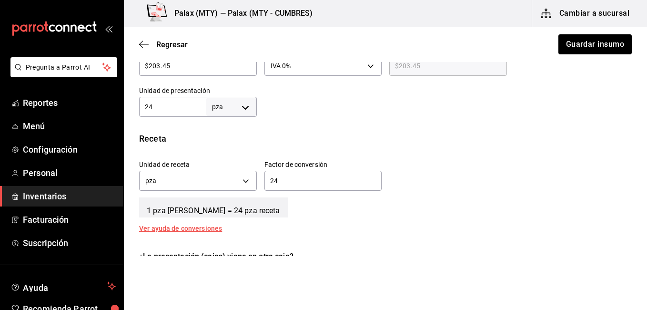
scroll to position [286, 0]
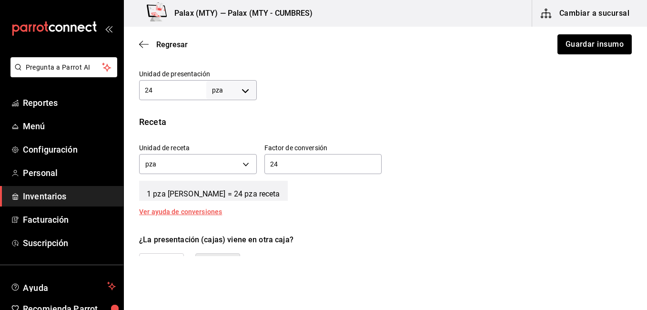
click at [563, 49] on button "Guardar insumo" at bounding box center [595, 44] width 74 height 20
